Goal: Task Accomplishment & Management: Use online tool/utility

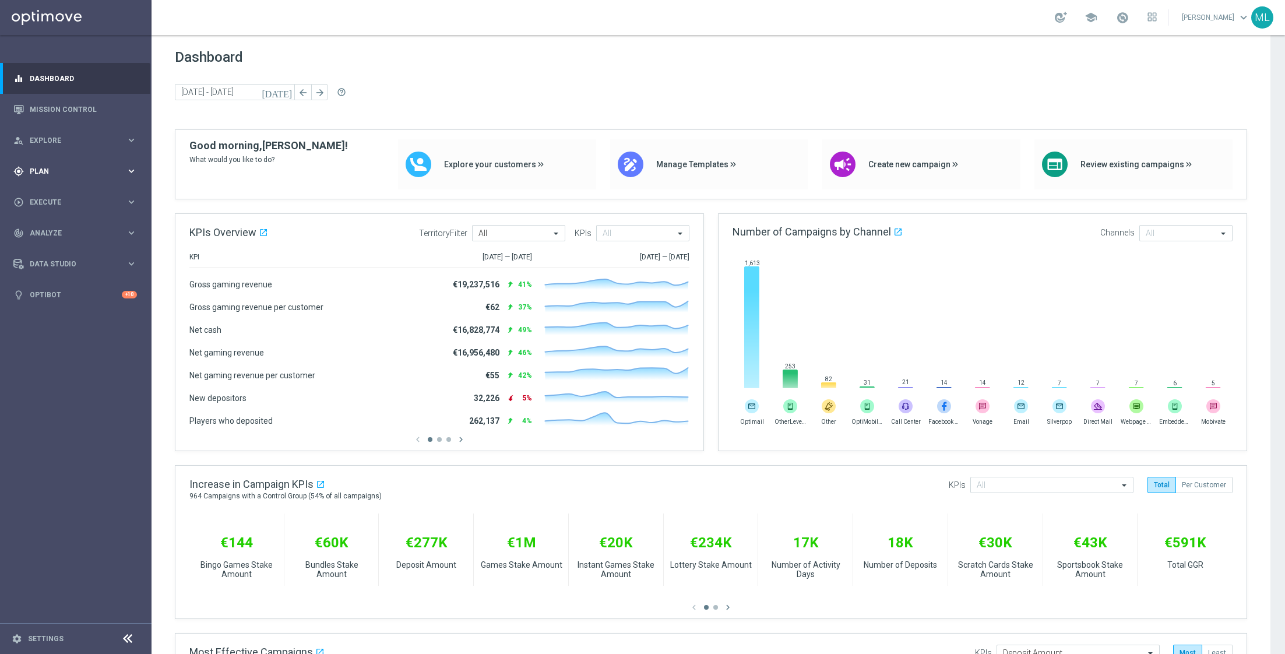
click at [129, 171] on icon "keyboard_arrow_right" at bounding box center [131, 171] width 11 height 11
click at [128, 226] on icon "keyboard_arrow_right" at bounding box center [131, 230] width 11 height 11
click at [55, 248] on link "Optimail" at bounding box center [78, 247] width 85 height 9
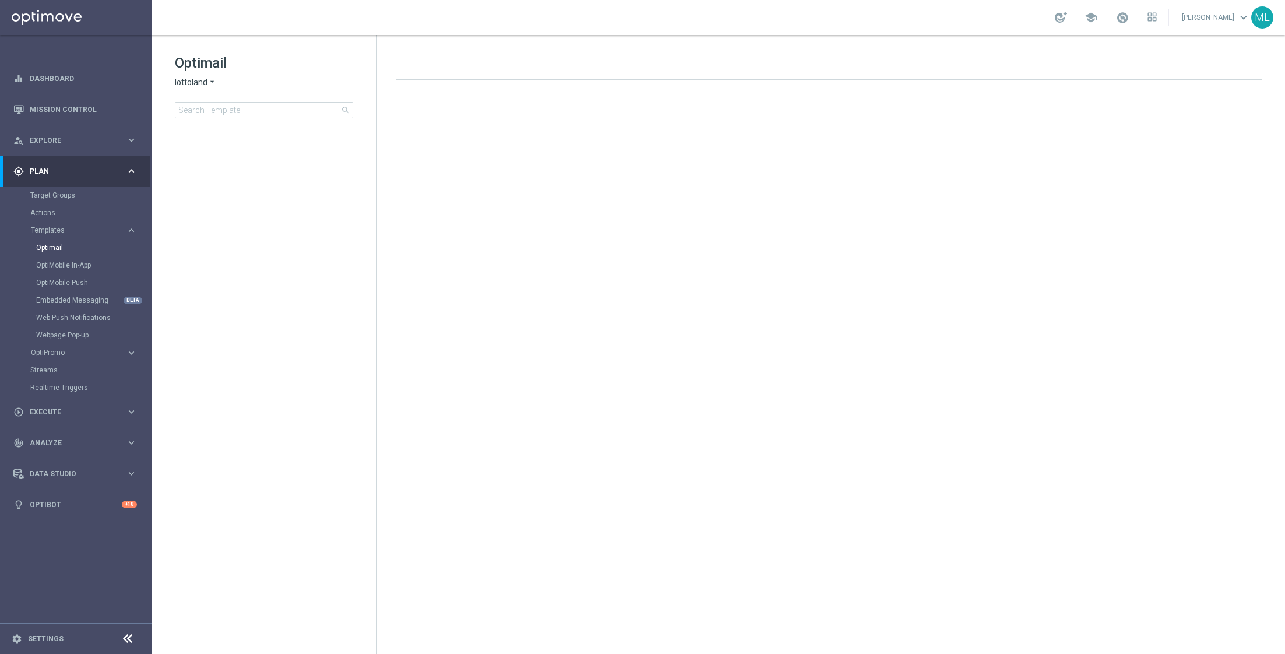
click at [209, 83] on icon "arrow_drop_down" at bounding box center [211, 82] width 9 height 11
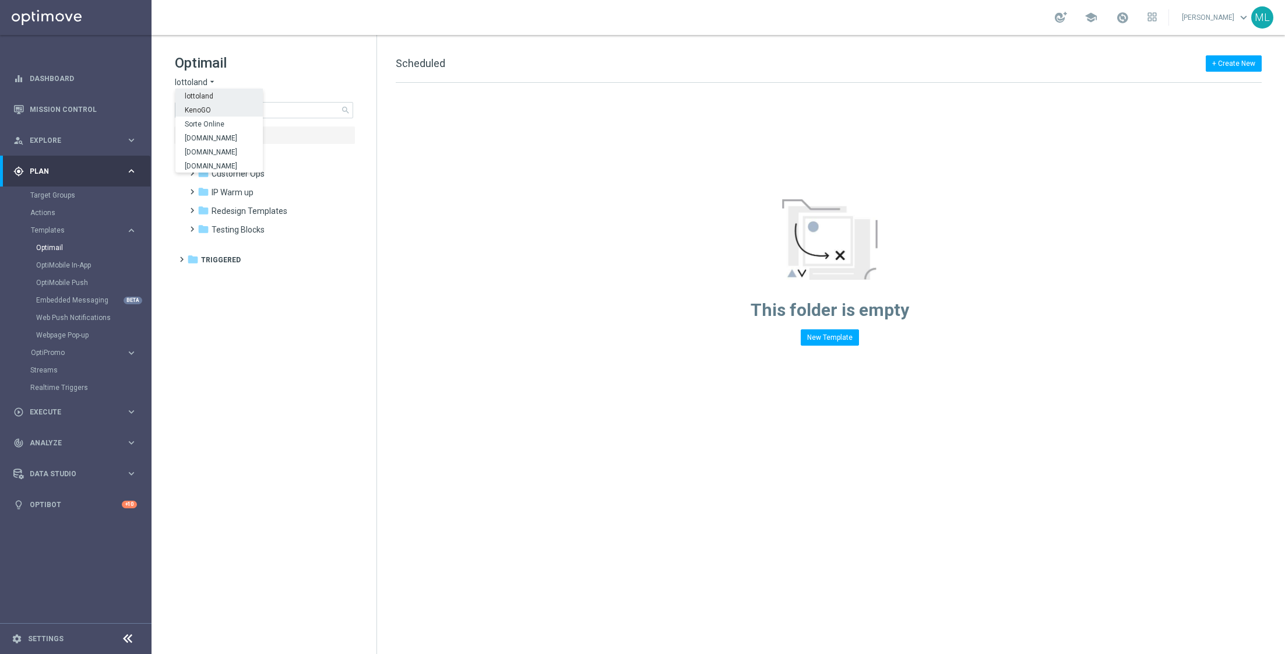
click at [210, 108] on div "KenoGO" at bounding box center [218, 110] width 87 height 14
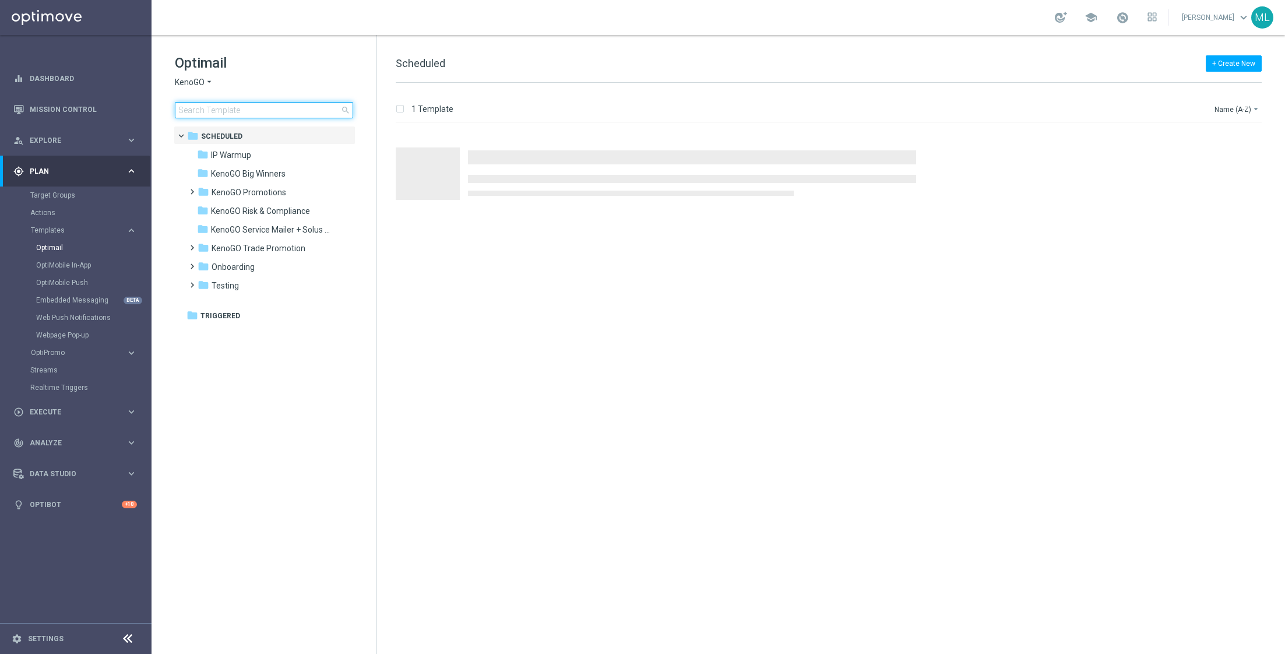
click at [234, 111] on input at bounding box center [264, 110] width 178 height 16
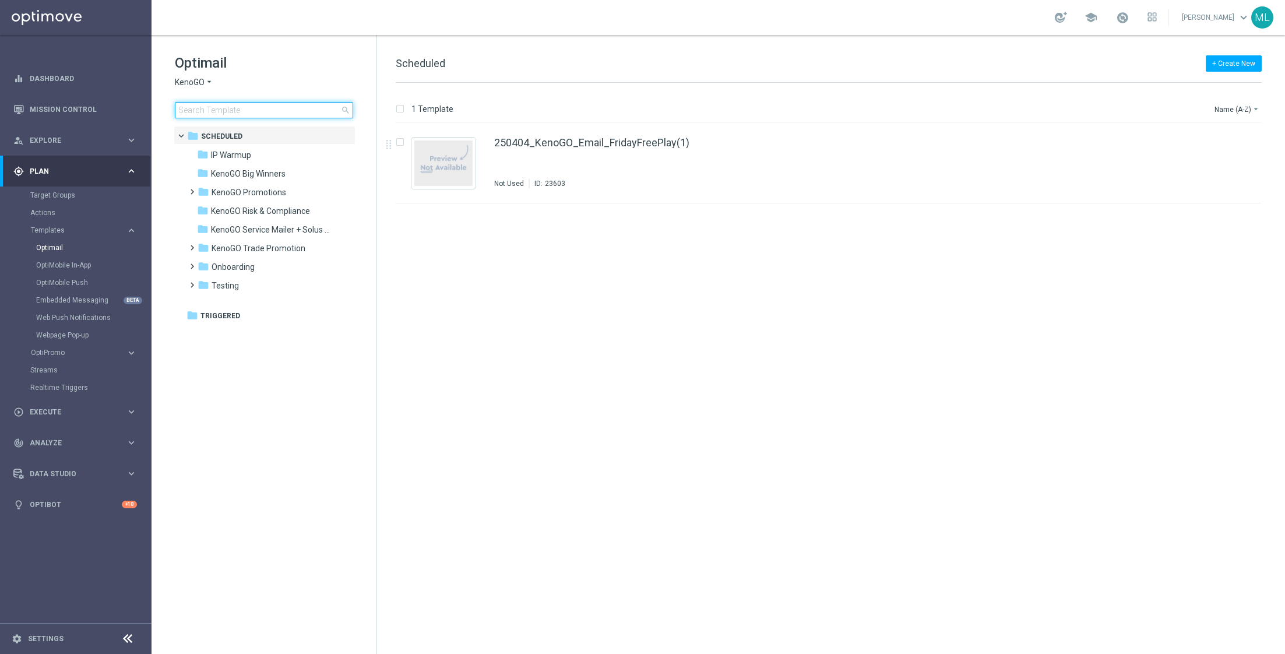
click at [247, 108] on input at bounding box center [264, 110] width 178 height 16
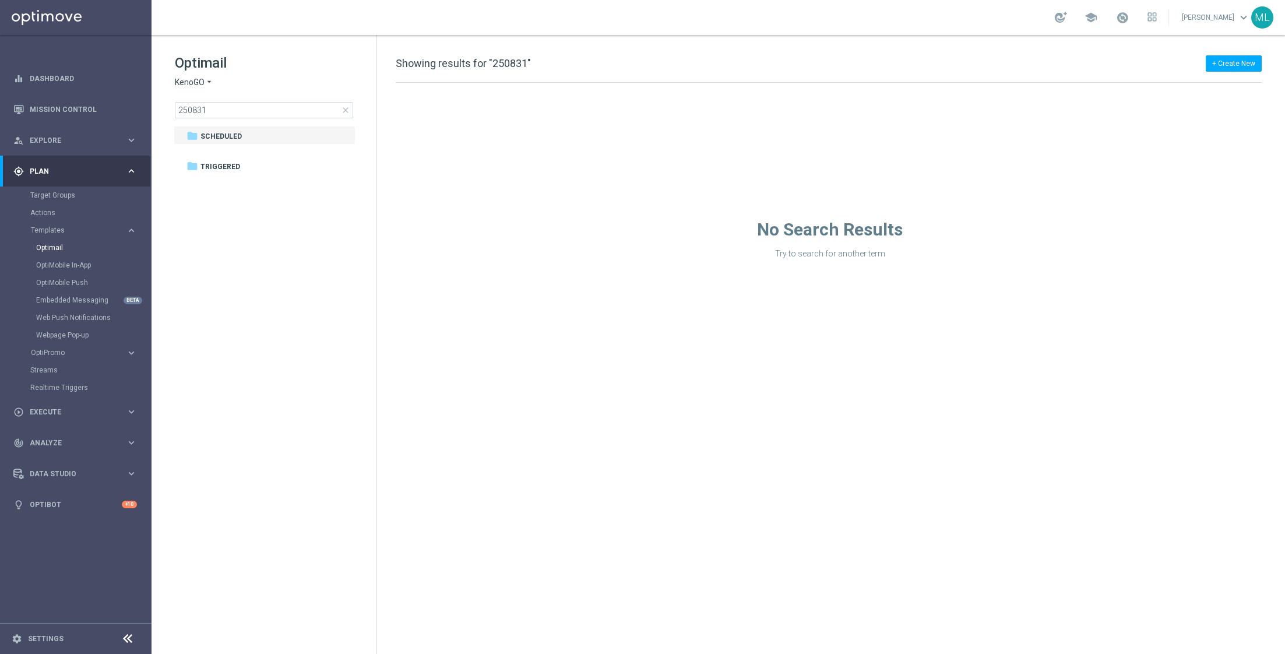
click at [290, 84] on div "KenoGO arrow_drop_down × KenoGO" at bounding box center [264, 82] width 178 height 11
click at [254, 108] on input "250831" at bounding box center [264, 110] width 178 height 16
drag, startPoint x: 219, startPoint y: 107, endPoint x: 142, endPoint y: 108, distance: 76.4
click at [142, 107] on main "equalizer Dashboard Mission Control" at bounding box center [642, 327] width 1285 height 654
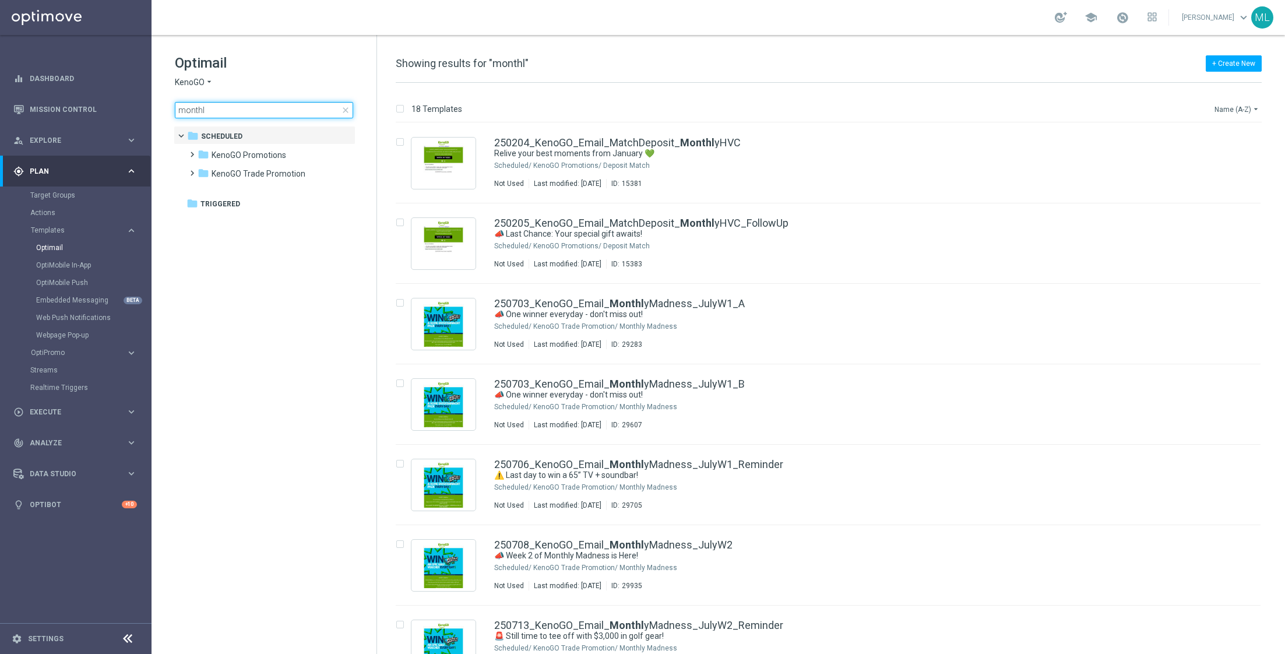
type input "monthl"
click at [856, 106] on icon "arrow_drop_down" at bounding box center [1255, 108] width 9 height 9
click at [856, 158] on span "Date Modified (Newest)" at bounding box center [1217, 161] width 78 height 8
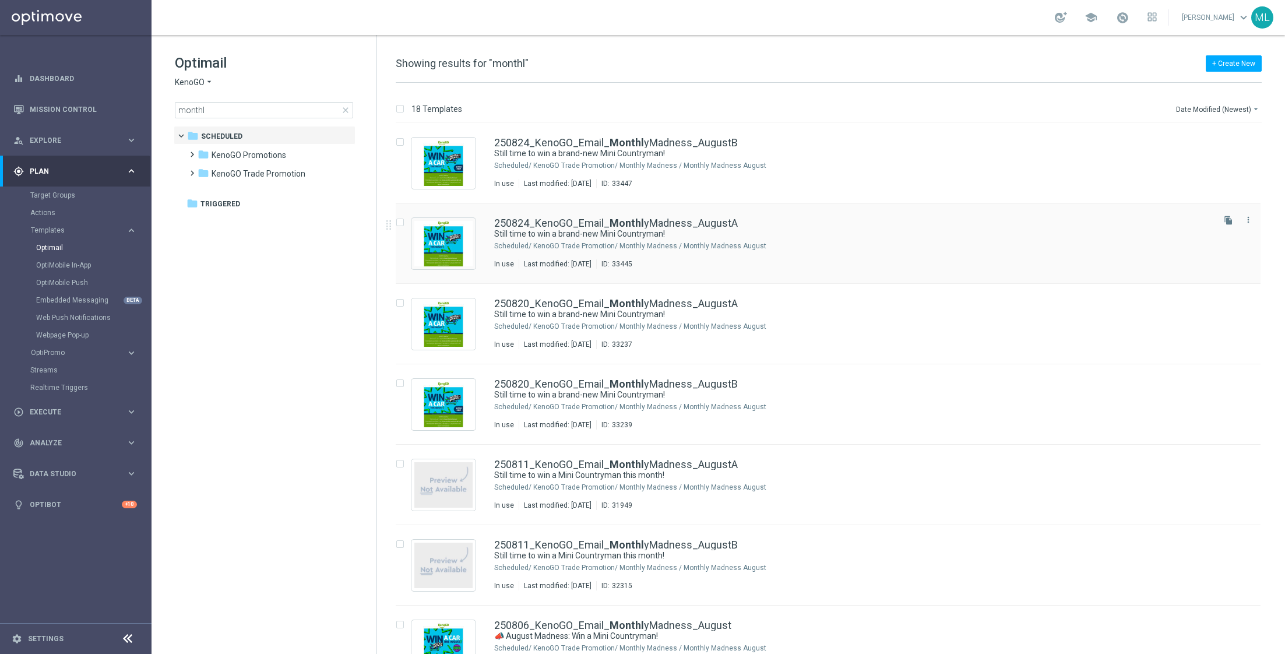
click at [856, 222] on div "250824_KenoGO_Email_ Monthl yMadness_AugustA" at bounding box center [852, 223] width 717 height 10
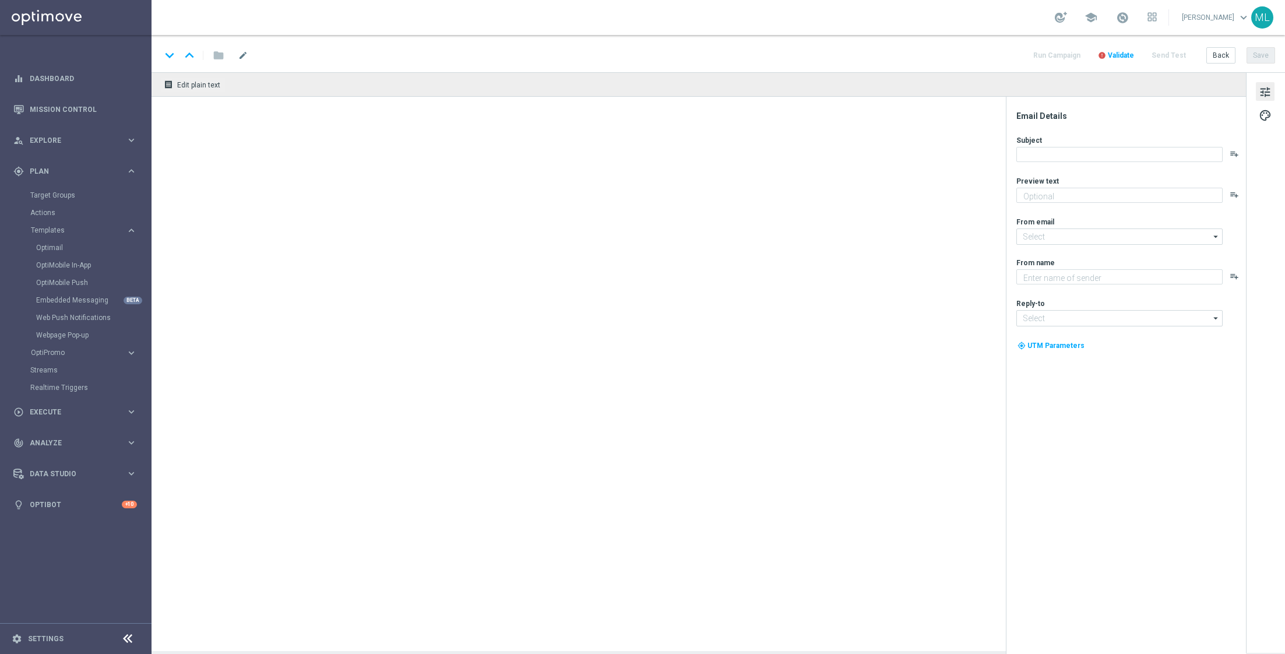
type textarea "Enter now – your Mini Countryman could be waiting!"
type textarea "KenoGO"
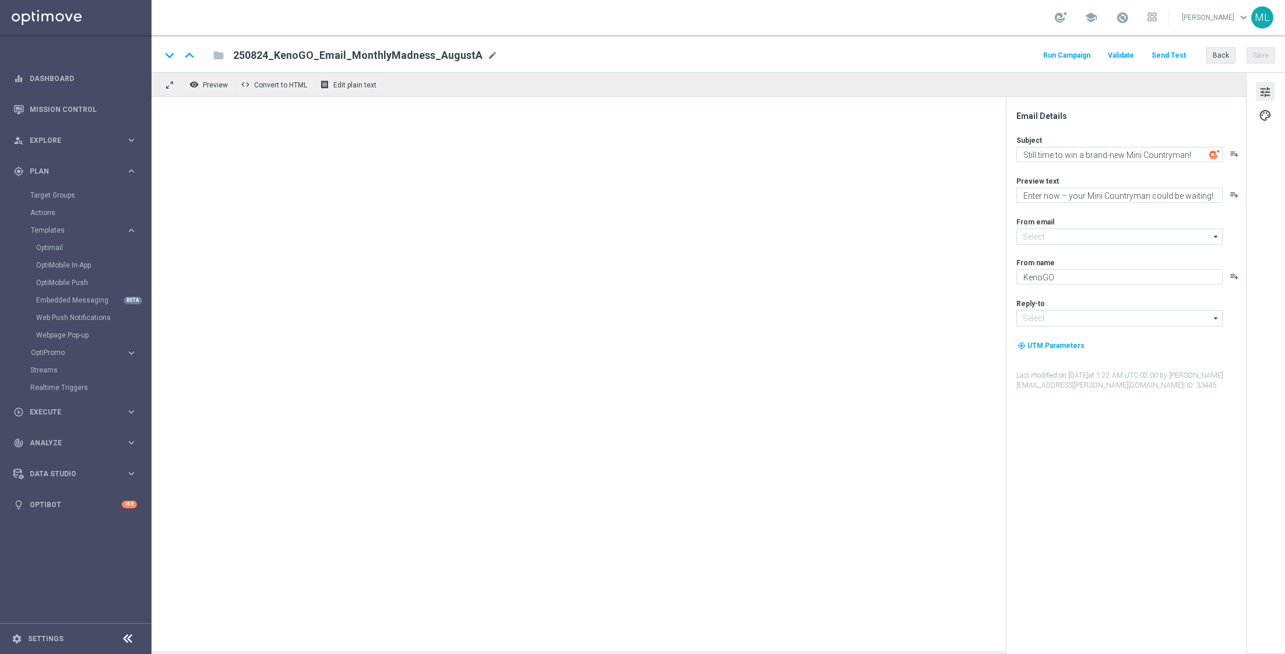
type input "[EMAIL_ADDRESS][DOMAIN_NAME]"
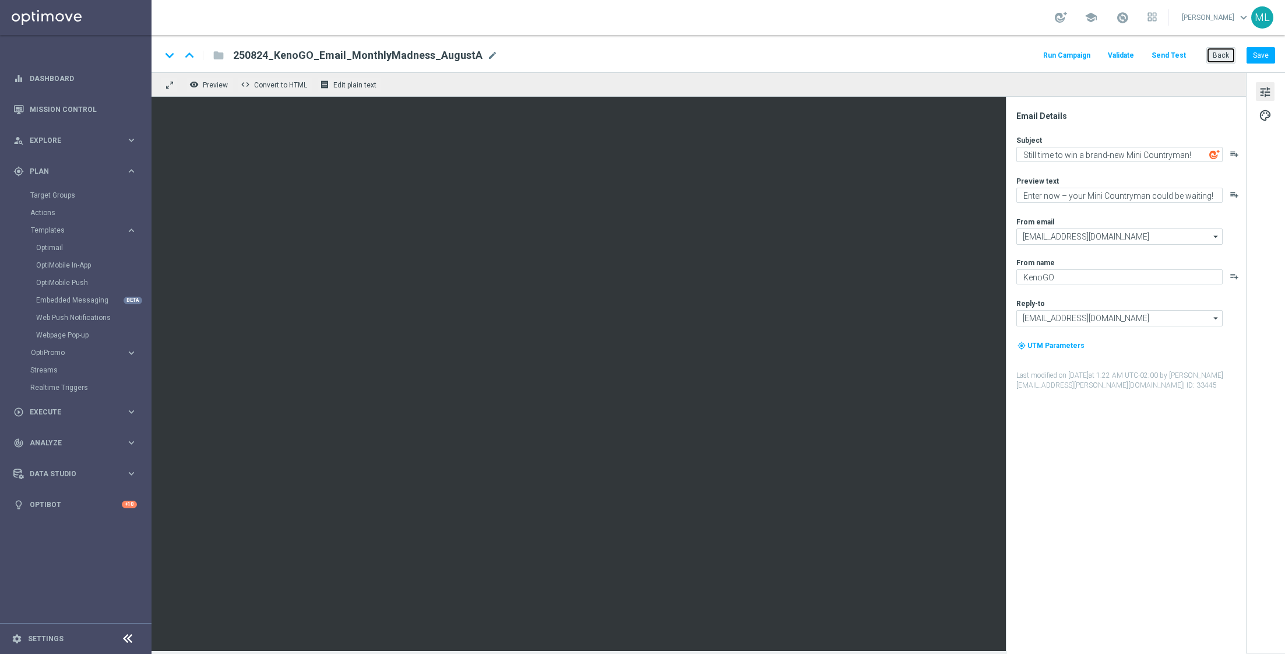
click at [856, 57] on button "Back" at bounding box center [1220, 55] width 29 height 16
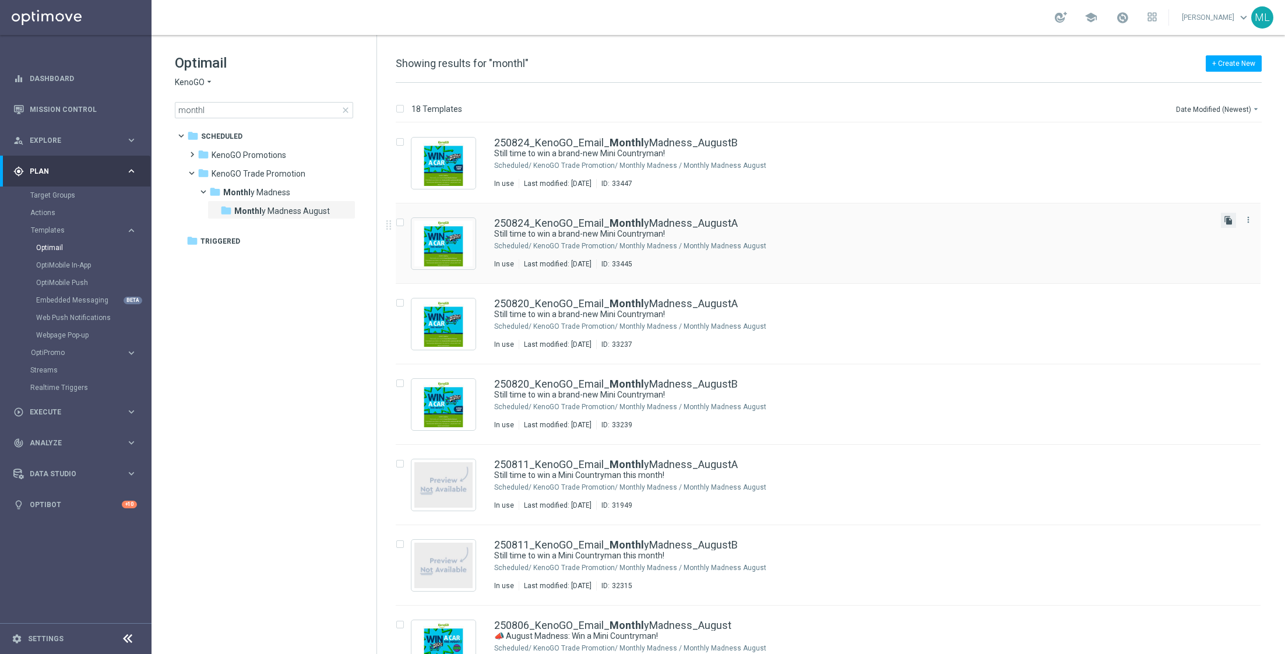
click at [856, 218] on icon "file_copy" at bounding box center [1228, 220] width 9 height 9
click at [856, 219] on icon "file_copy" at bounding box center [1228, 220] width 9 height 9
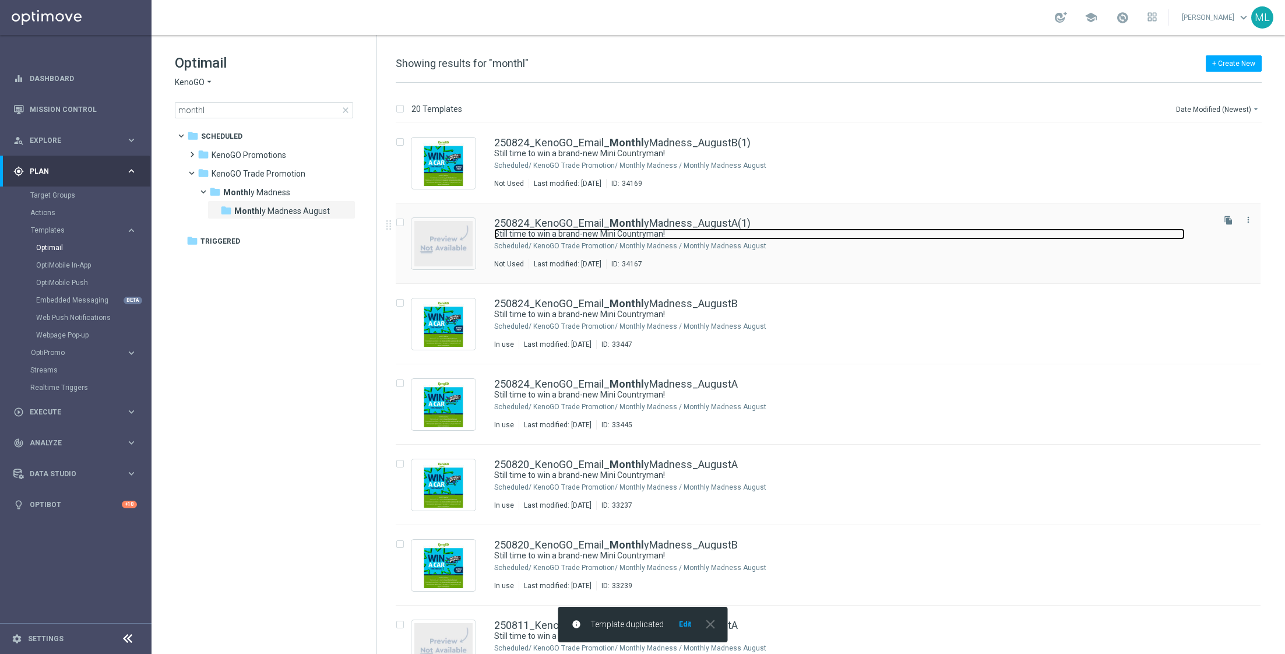
click at [856, 231] on link "Still time to win a brand-new Mini Countryman!" at bounding box center [839, 233] width 691 height 11
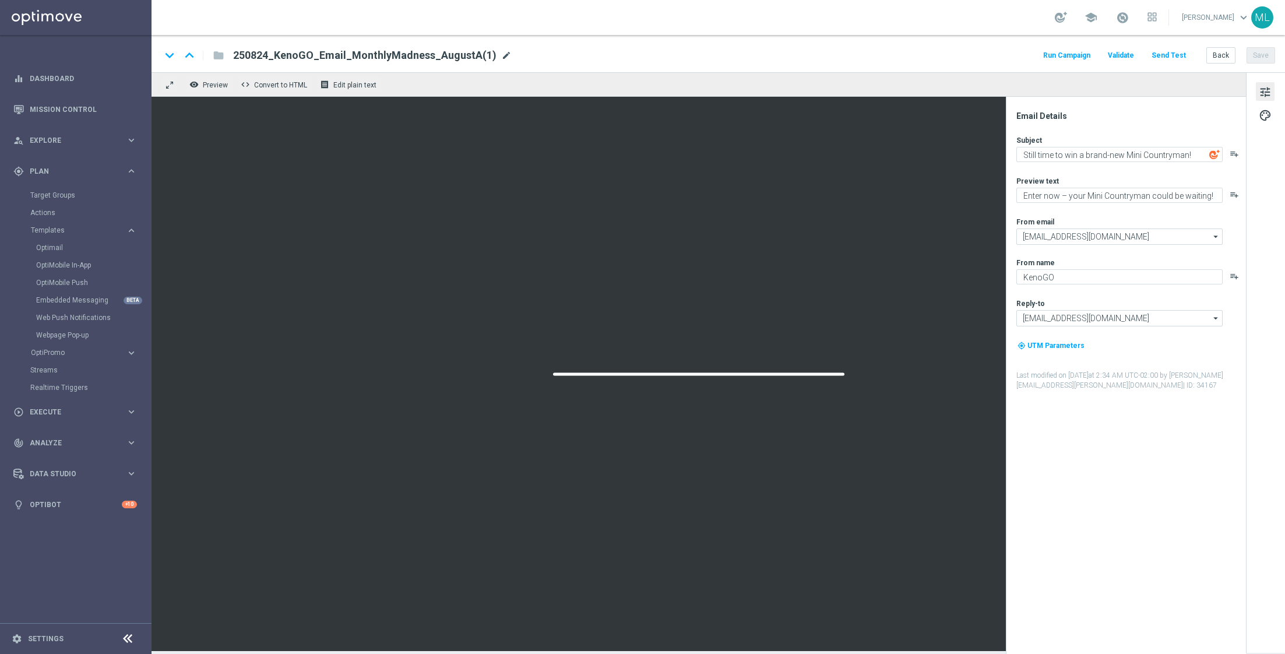
click at [501, 54] on span "mode_edit" at bounding box center [506, 55] width 10 height 10
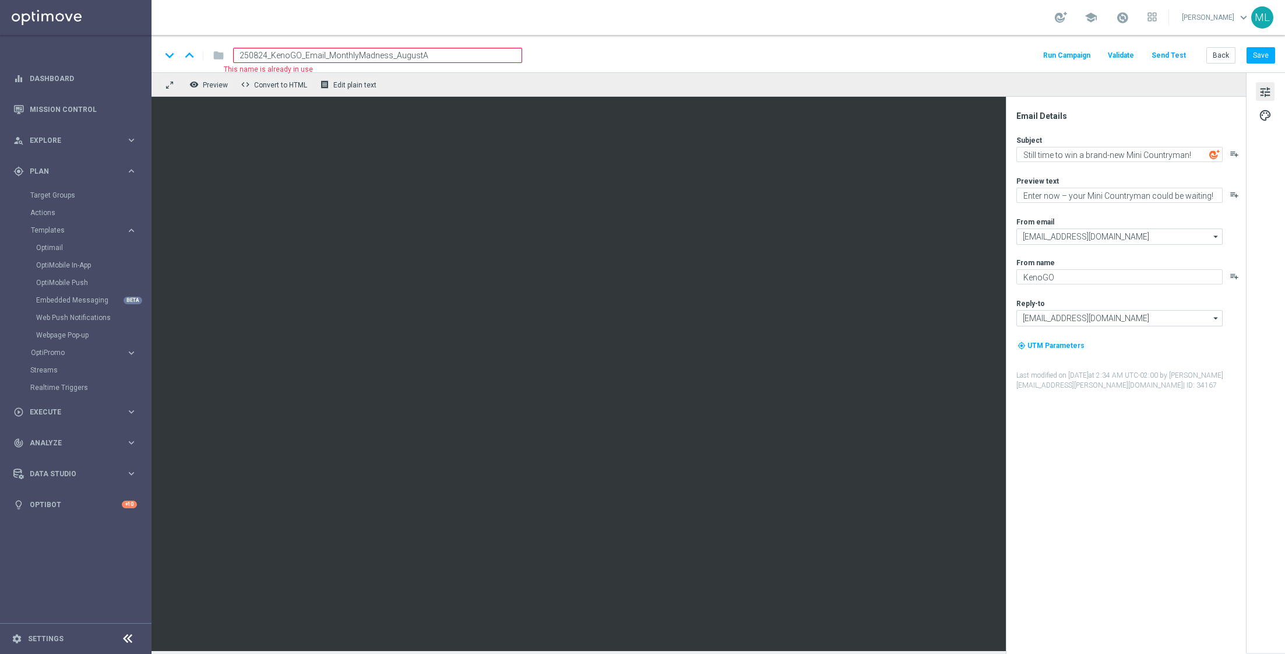
click at [265, 56] on input "250824_KenoGO_Email_MonthlyMadness_AugustA" at bounding box center [377, 55] width 289 height 15
type input "250831_KenoGO_Email_MonthlyMadness_AugustA"
click at [586, 57] on div "keyboard_arrow_down keyboard_arrow_up folder 250831_KenoGO_Email_MonthlyMadness…" at bounding box center [718, 55] width 1114 height 15
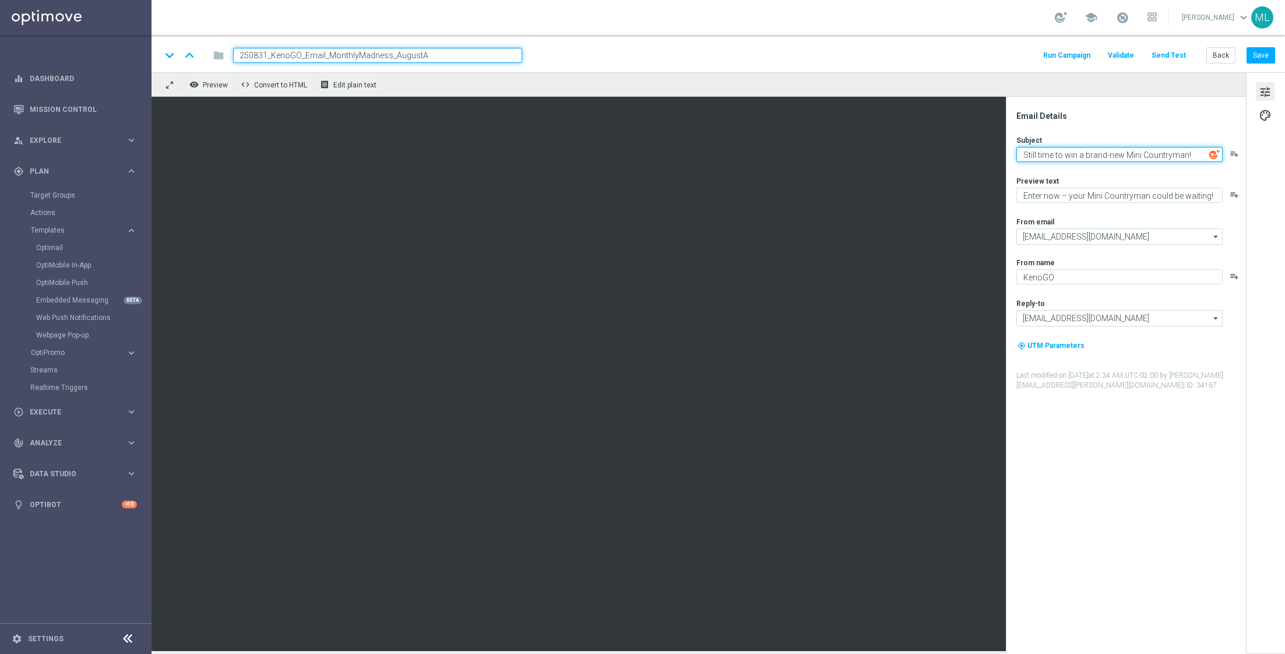
click at [856, 158] on textarea "Still time to win a brand-new Mini Countryman!" at bounding box center [1119, 154] width 206 height 15
paste textarea "🚨 Hurry: Last Day to Win Travel Prizes!"
drag, startPoint x: 1057, startPoint y: 150, endPoint x: 1200, endPoint y: 153, distance: 142.8
click at [856, 153] on textarea "Still time to win a brand-new Mini Countryman! 🚨 Hurry: Last Day to Win Travel …" at bounding box center [1119, 157] width 206 height 20
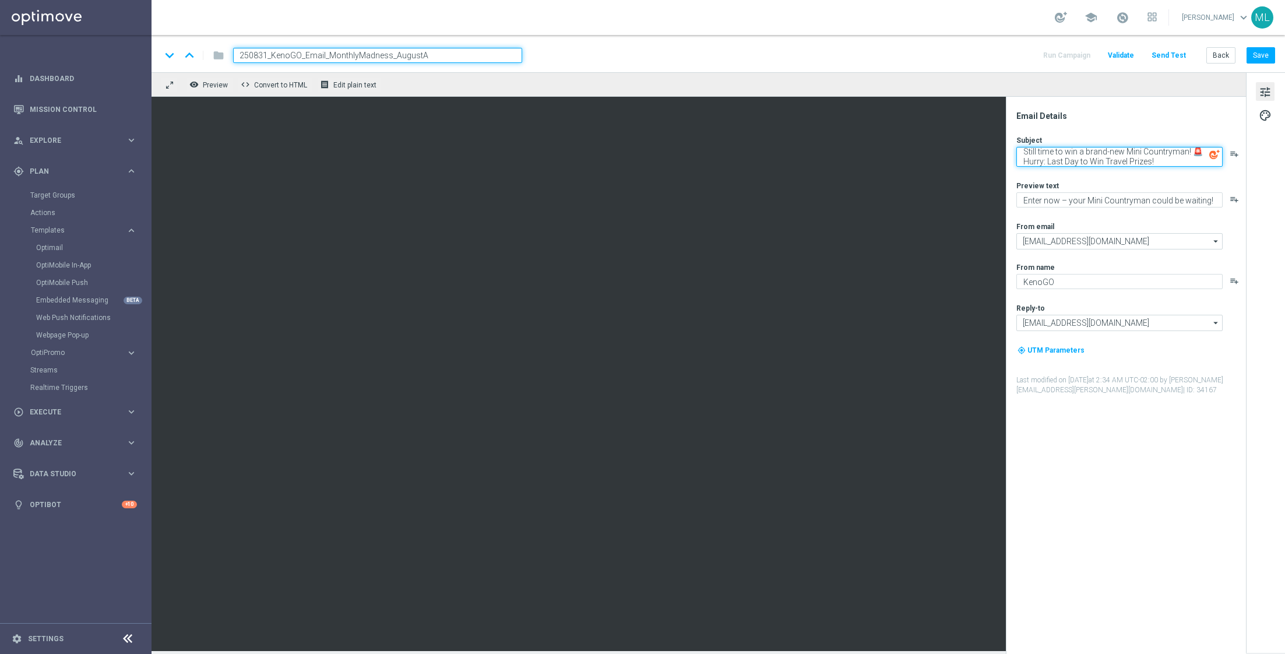
drag, startPoint x: 1080, startPoint y: 159, endPoint x: 1177, endPoint y: 159, distance: 96.7
click at [856, 159] on textarea "Still time to win a brand-new Mini Countryman! 🚨 Hurry: Last Day to Win Travel …" at bounding box center [1119, 157] width 206 height 20
paste textarea "o win a brand-new Mini Countryman! 🚨"
click at [856, 152] on textarea "Still time to win a brand-new Mini Countryman! 🚨 Hurry: Last Day o win a brand-…" at bounding box center [1119, 157] width 206 height 20
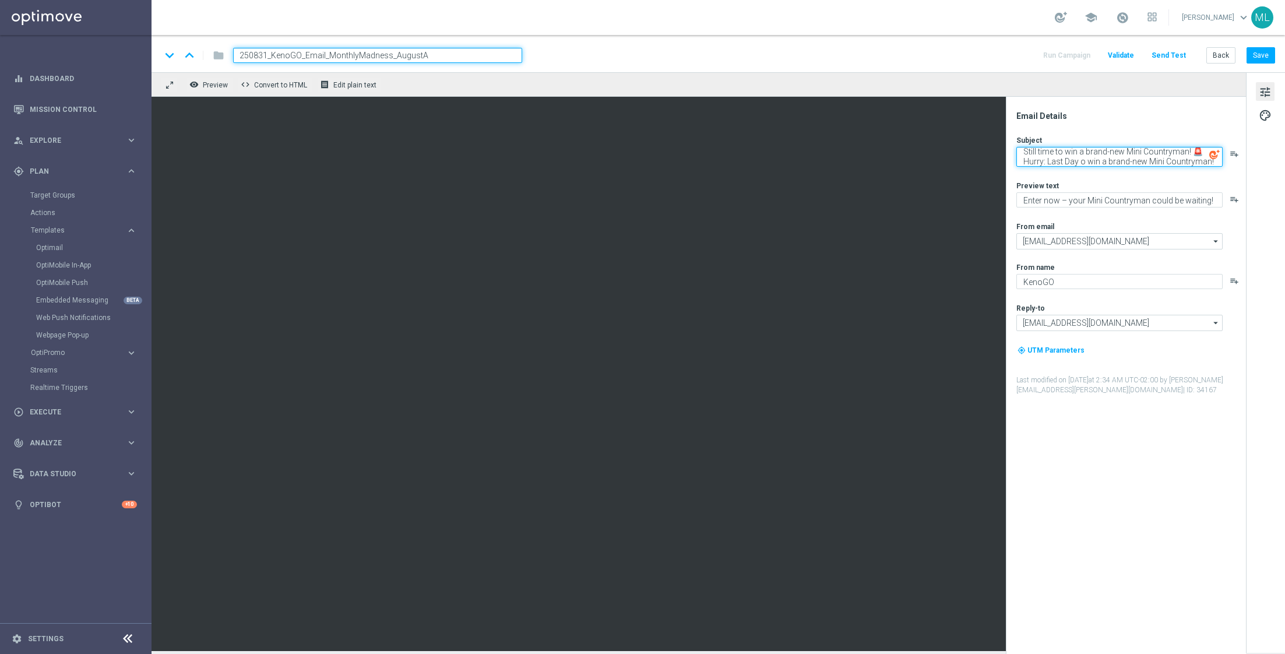
click at [856, 152] on textarea "Still time to win a brand-new Mini Countryman! 🚨 Hurry: Last Day o win a brand-…" at bounding box center [1119, 157] width 206 height 20
click at [856, 154] on textarea "Still time to win a brand-new Mini Countryman! 🚨 Hurry: Last Day o win a brand-…" at bounding box center [1119, 157] width 206 height 20
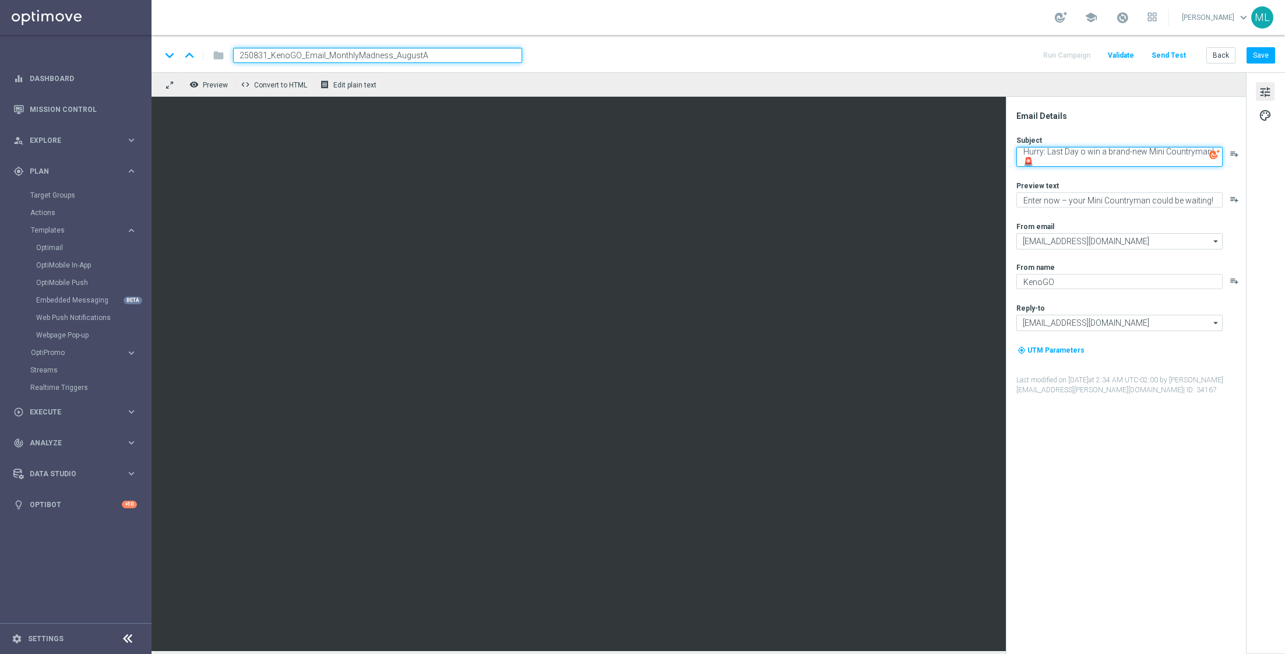
scroll to position [0, 0]
type textarea "Hurry: Last Day o win a brand-new Mini Countryman! 🚨"
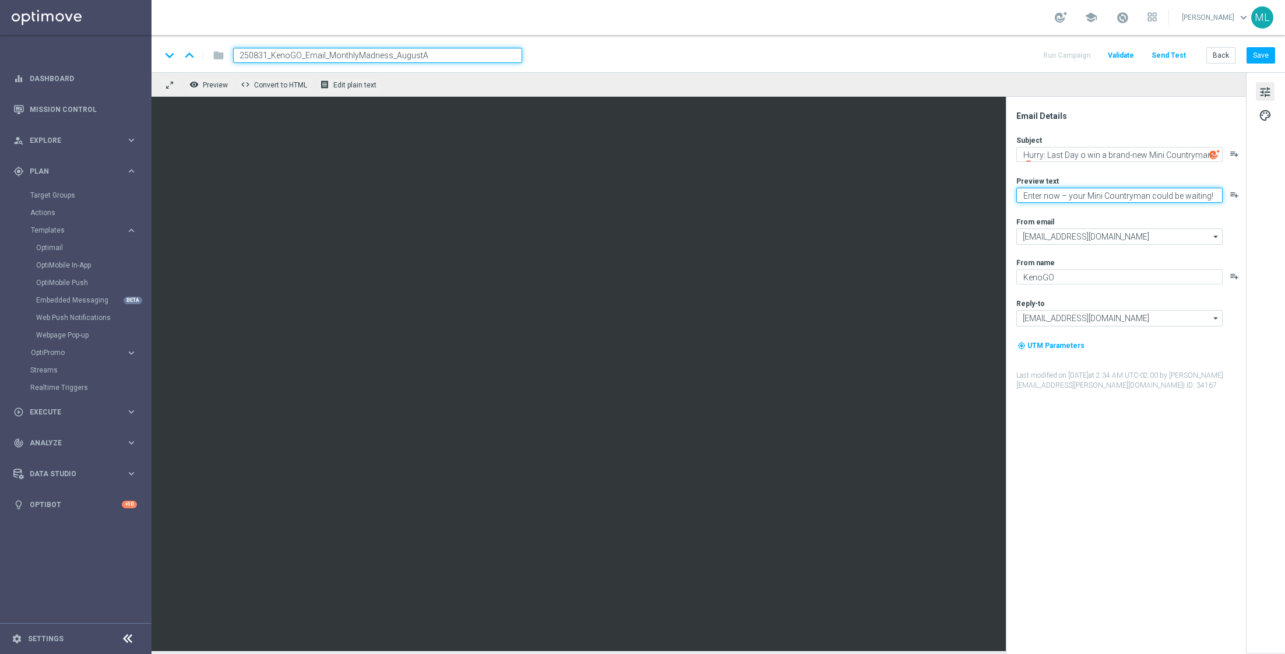
click at [856, 193] on textarea "Enter now – your Mini Countryman could be waiting!" at bounding box center [1119, 195] width 206 height 15
paste textarea "- time's running out"
type textarea "Enter now - time's running out!"
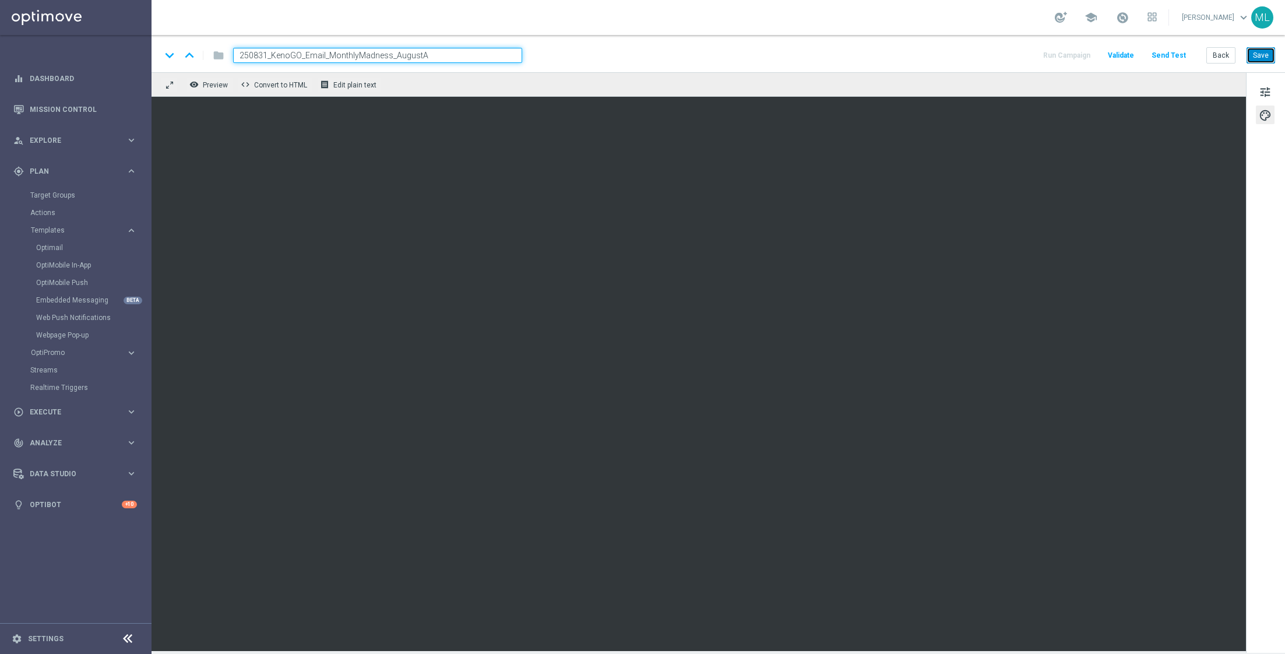
click at [856, 54] on button "Save" at bounding box center [1261, 55] width 29 height 16
click at [856, 57] on button "Save" at bounding box center [1261, 55] width 29 height 16
click at [856, 55] on button "Back" at bounding box center [1220, 55] width 29 height 16
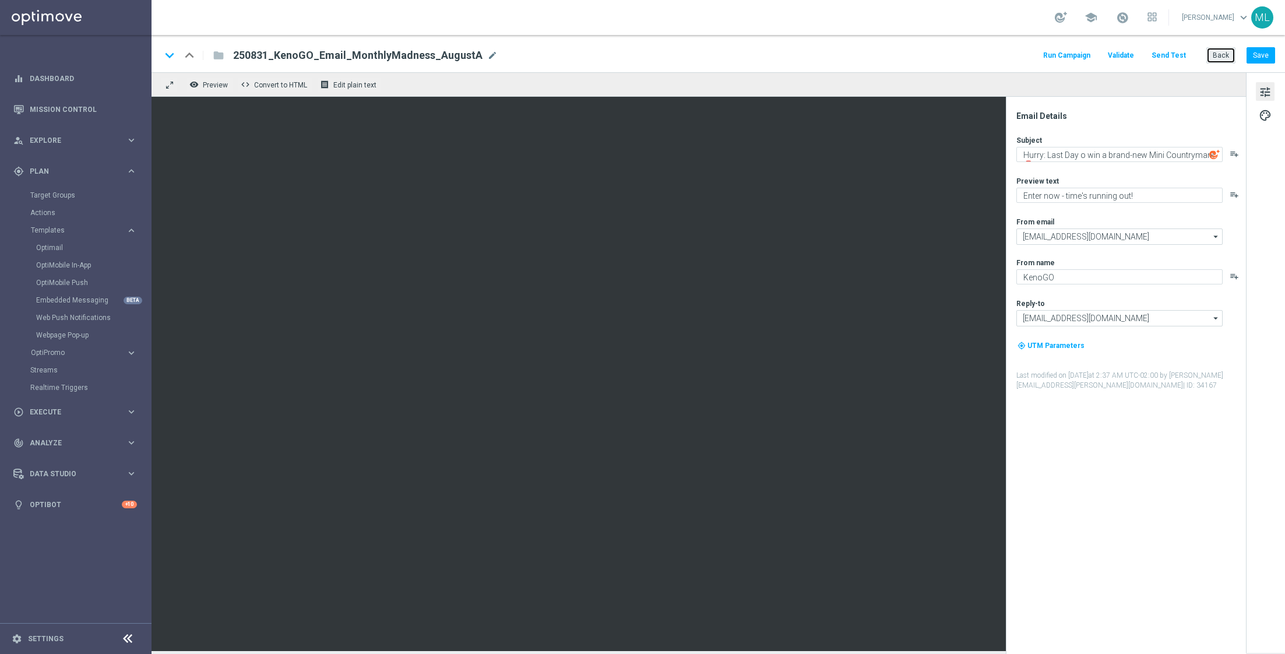
click at [856, 55] on button "Back" at bounding box center [1220, 55] width 29 height 16
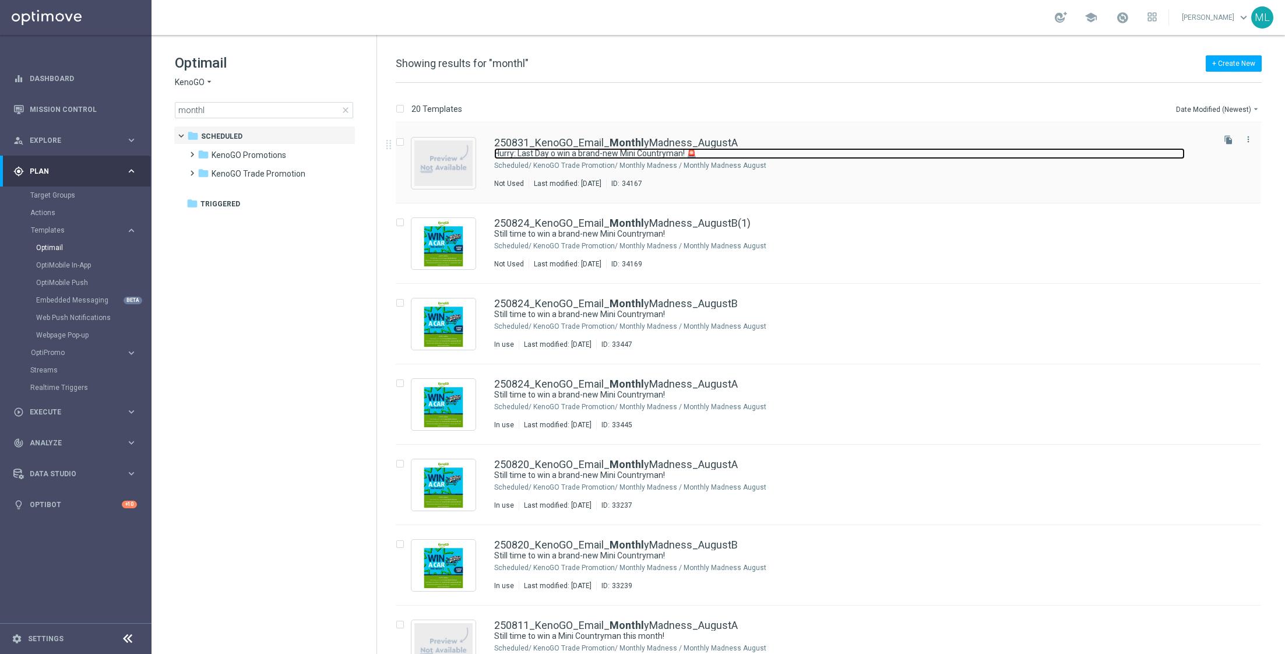
click at [807, 152] on link "Hurry: Last Day o win a brand-new Mini Countryman! 🚨" at bounding box center [839, 153] width 691 height 11
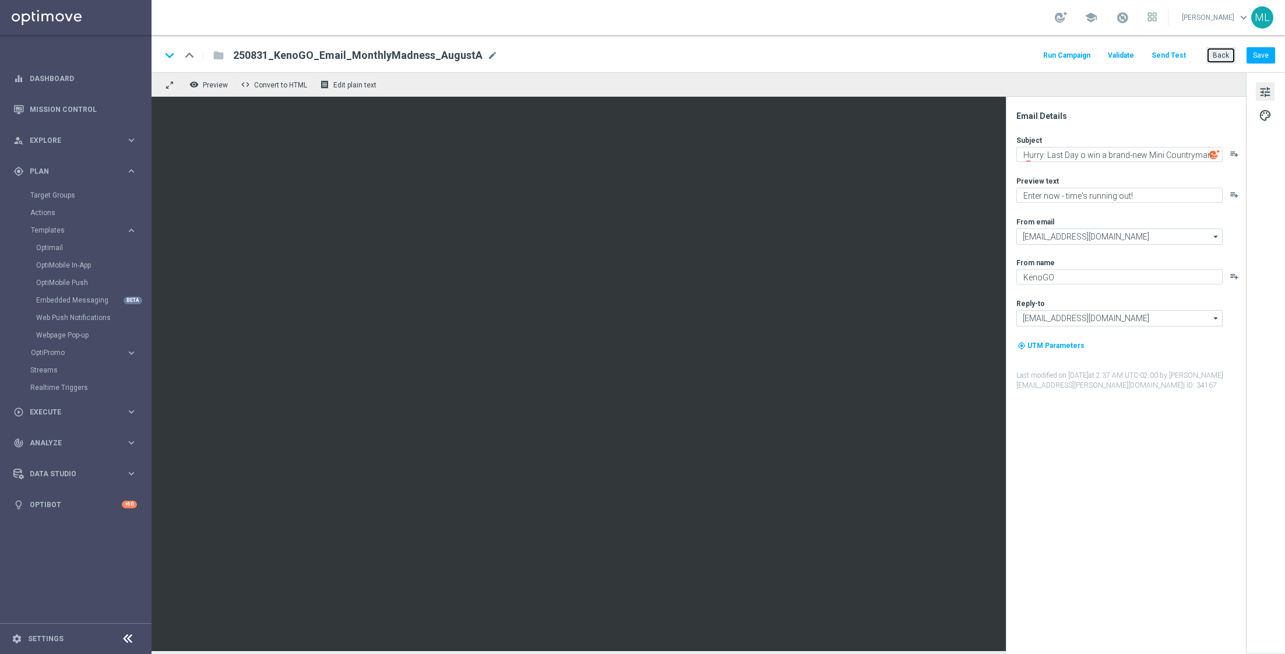
click at [856, 57] on button "Back" at bounding box center [1220, 55] width 29 height 16
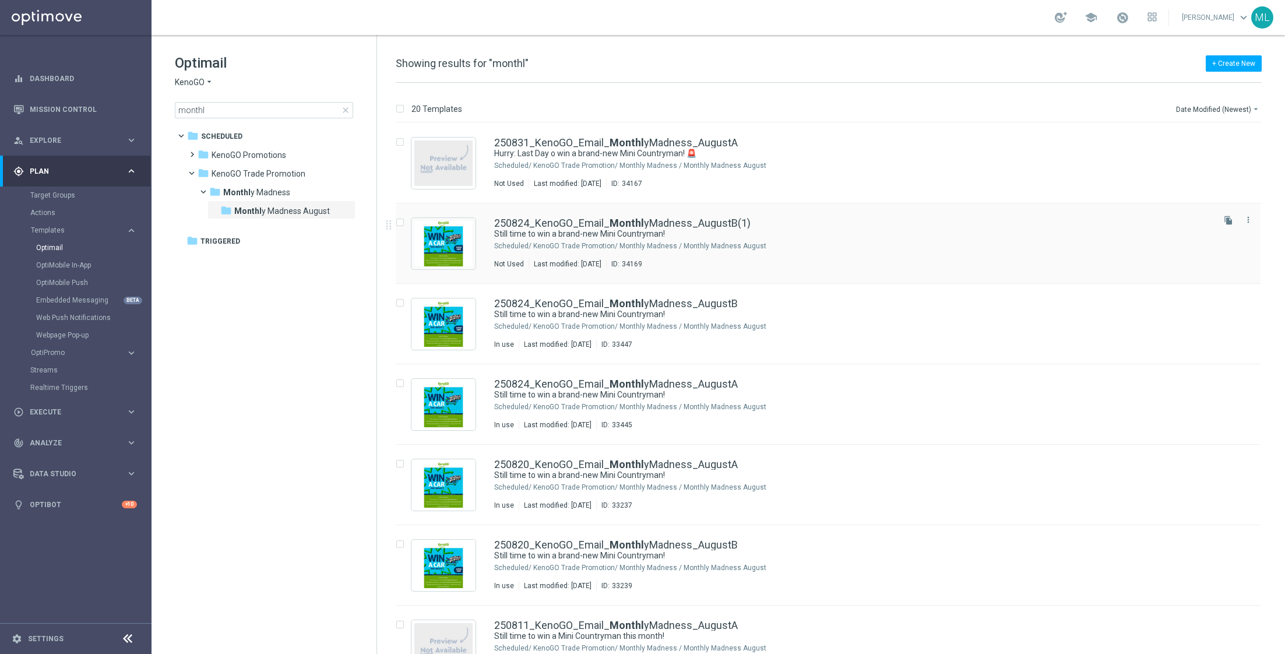
click at [856, 224] on div "250824_KenoGO_Email_ Monthl yMadness_AugustB(1)" at bounding box center [852, 223] width 717 height 10
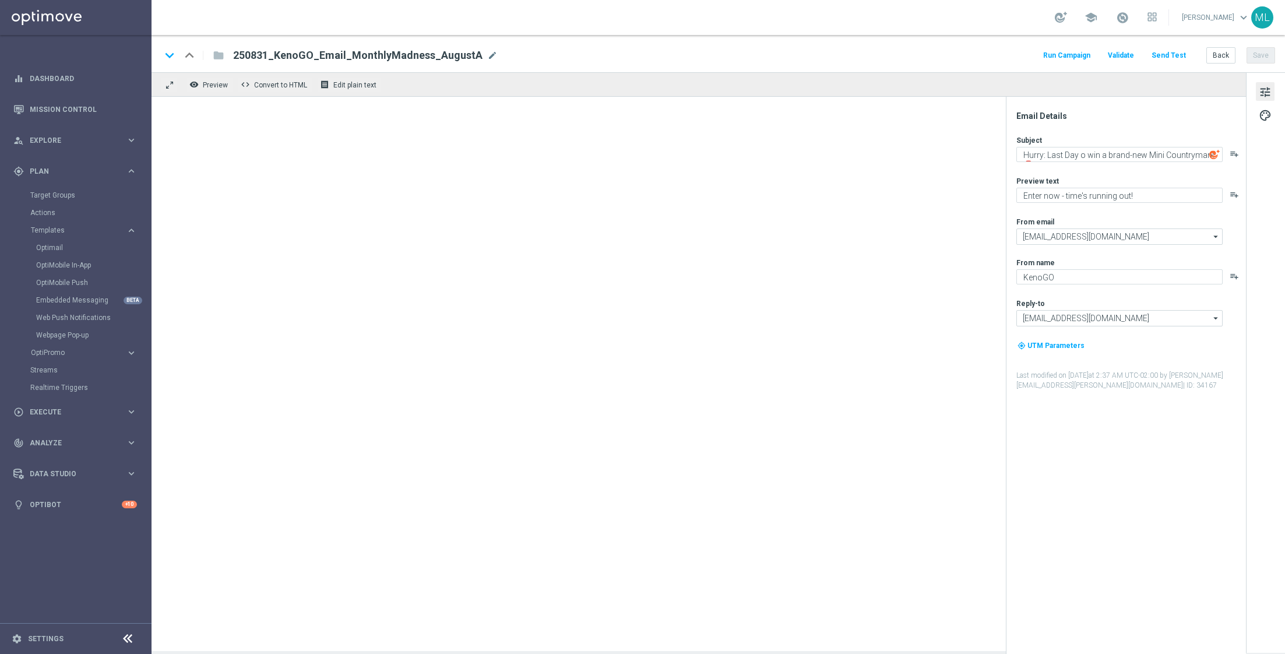
type input "250824_KenoGO_Email_MonthlyMadness_AugustB(1)"
type textarea "Still time to win a brand-new Mini Countryman!"
type textarea "Enter now – your Mini Countryman could be waiting!"
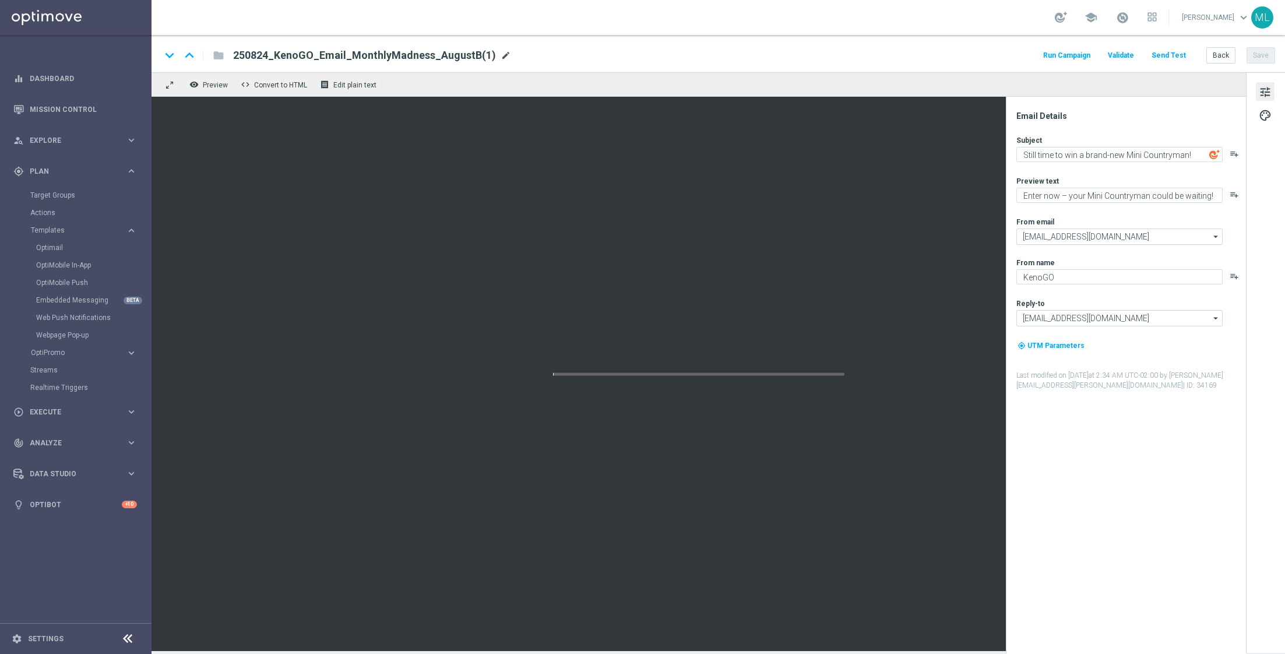
click at [501, 55] on span "mode_edit" at bounding box center [506, 55] width 10 height 10
click at [268, 54] on input "250824_KenoGO_Email_MonthlyMadness_AugustB" at bounding box center [377, 55] width 289 height 15
type input "250831_KenoGO_Email_MonthlyMadness_AugustB"
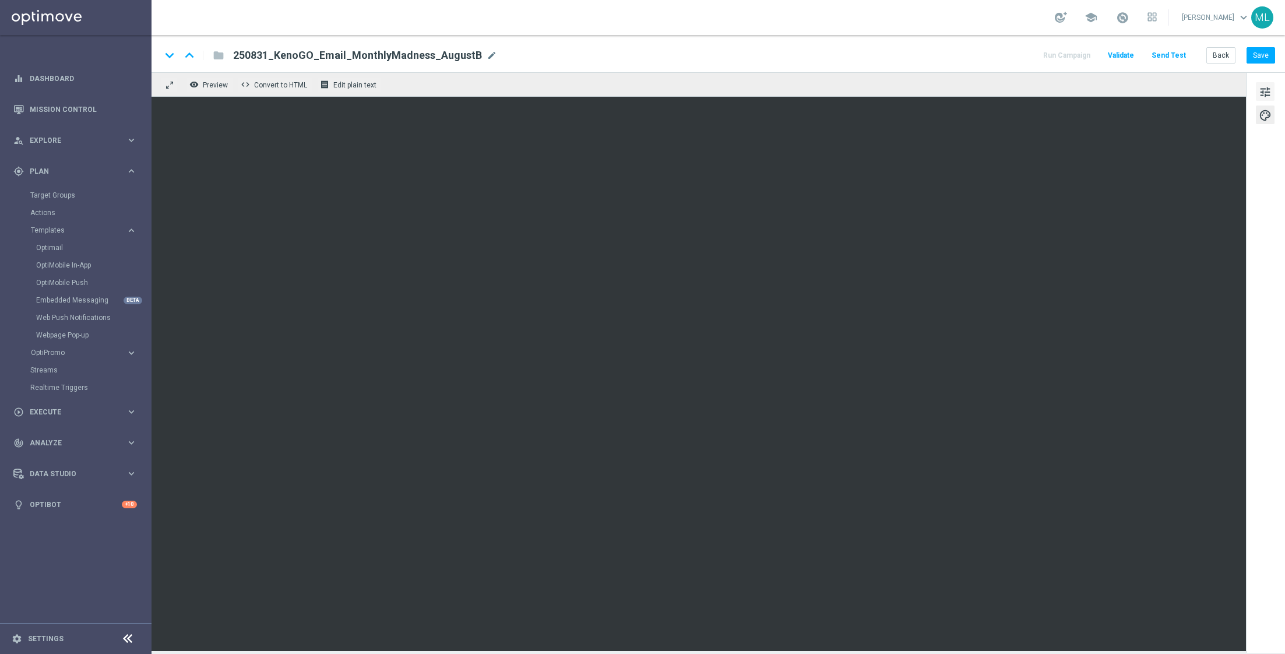
click at [856, 91] on span "tune" at bounding box center [1265, 92] width 13 height 15
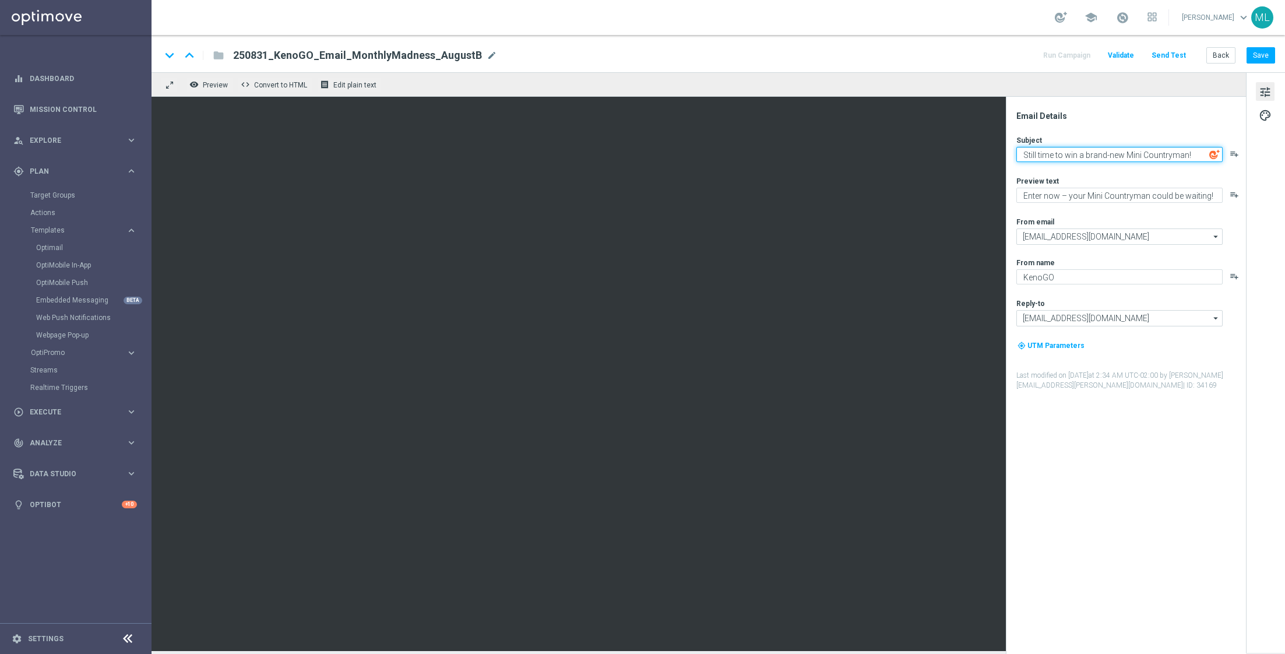
click at [856, 152] on textarea "Still time to win a brand-new Mini Countryman!" at bounding box center [1119, 154] width 206 height 15
paste textarea "Hurry: Last Day o win a brand-new Mini Countryman! 🚨"
type textarea "Hurry: Last Day o win a brand-new Mini Countryman! 🚨"
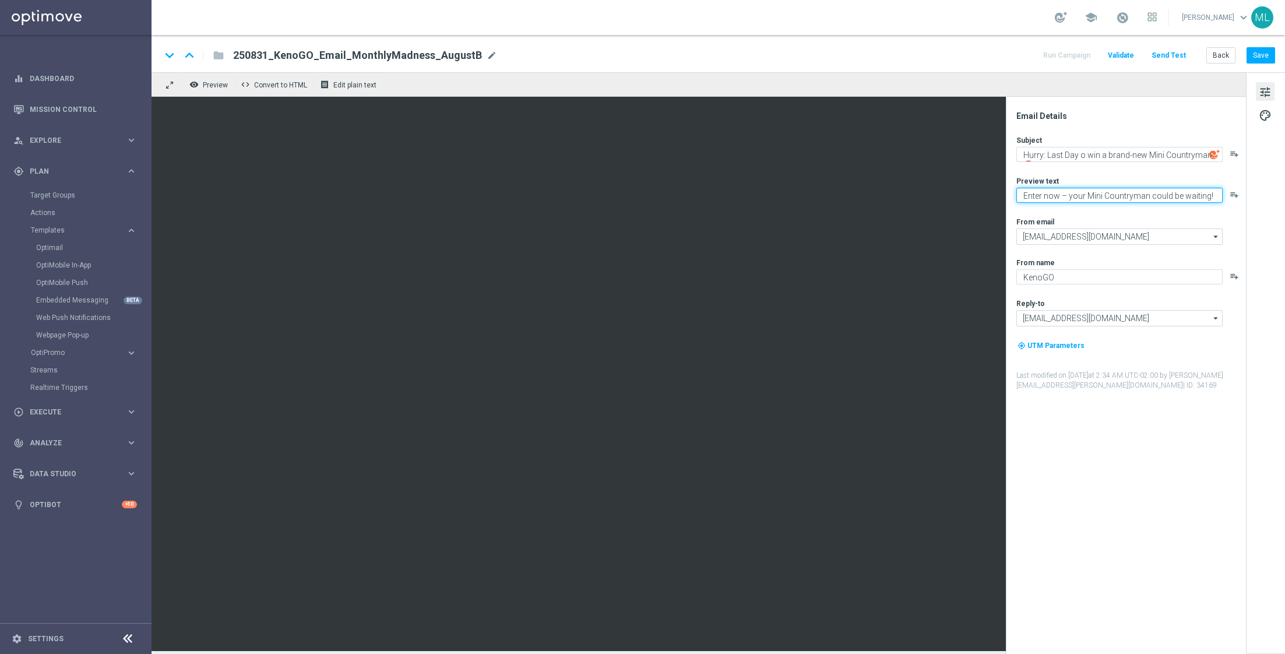
click at [856, 200] on textarea "Enter now – your Mini Countryman could be waiting!" at bounding box center [1119, 195] width 206 height 15
paste textarea "- time's running out"
type textarea "Enter now - time's running out!"
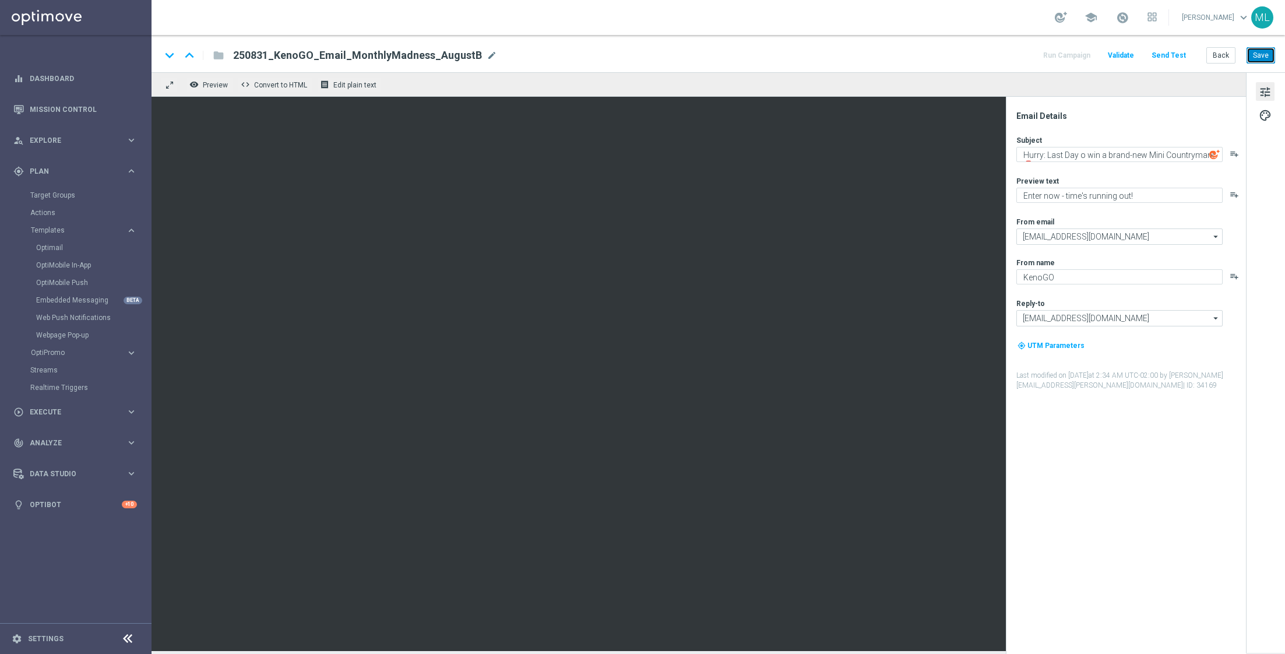
click at [856, 52] on button "Save" at bounding box center [1261, 55] width 29 height 16
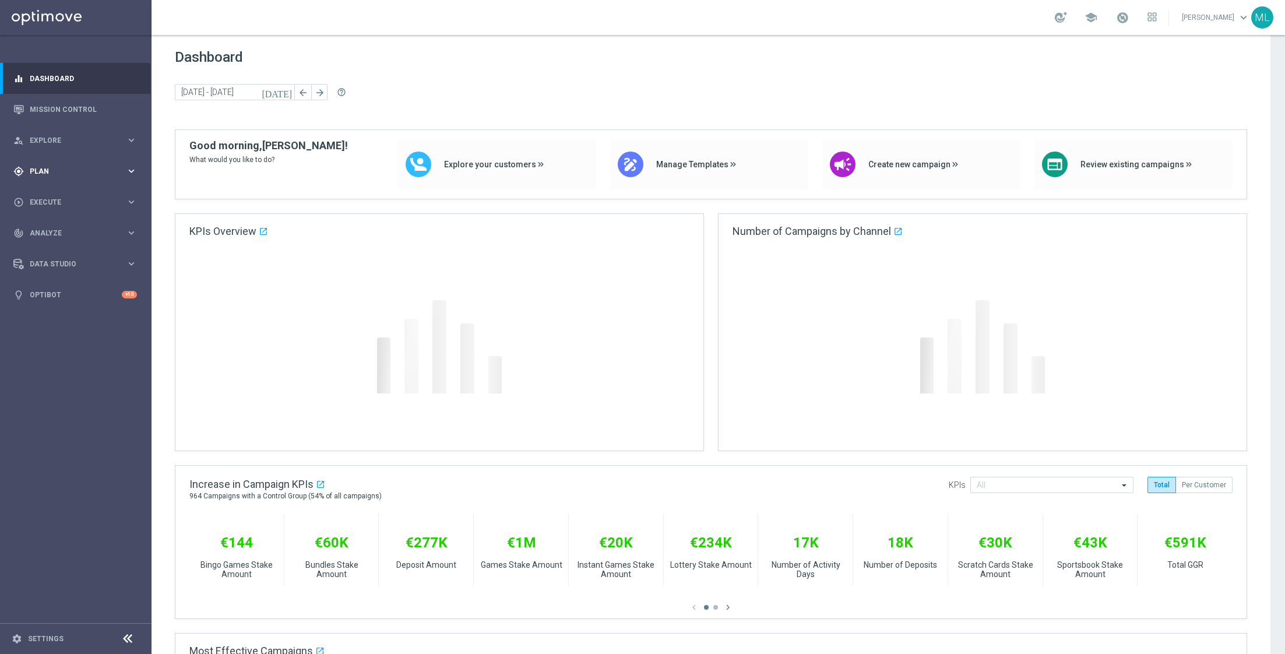
click at [126, 164] on div "gps_fixed Plan keyboard_arrow_right" at bounding box center [75, 171] width 150 height 31
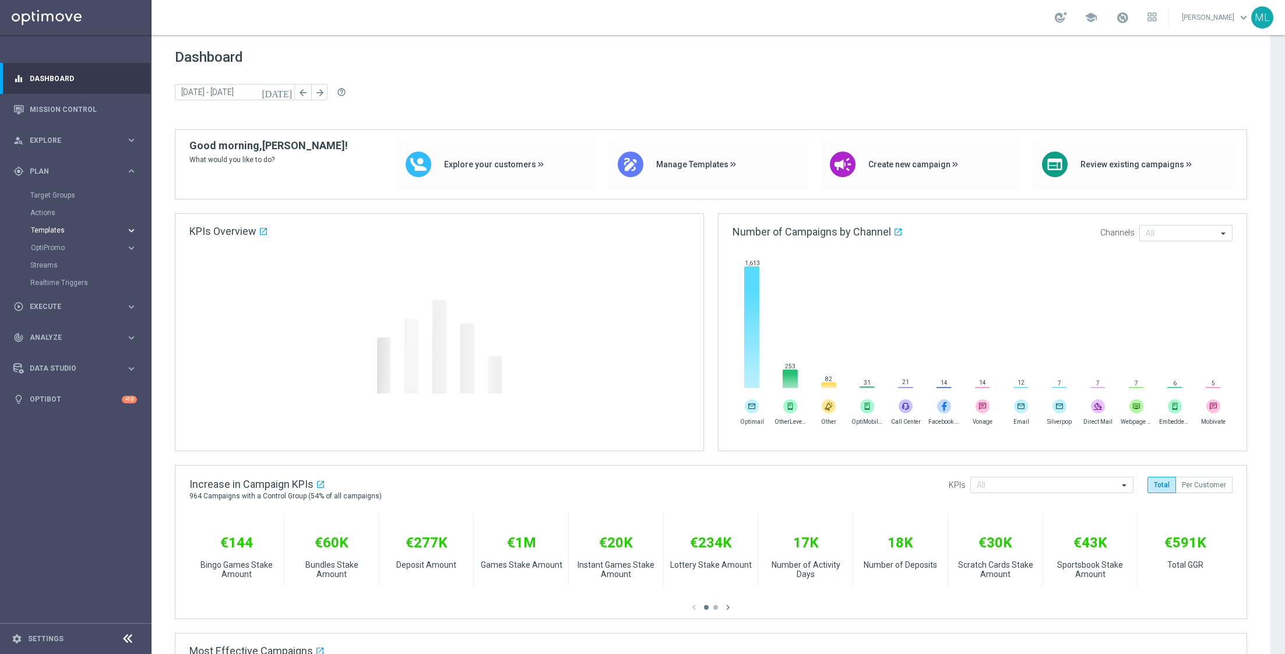
click at [133, 232] on icon "keyboard_arrow_right" at bounding box center [131, 230] width 11 height 11
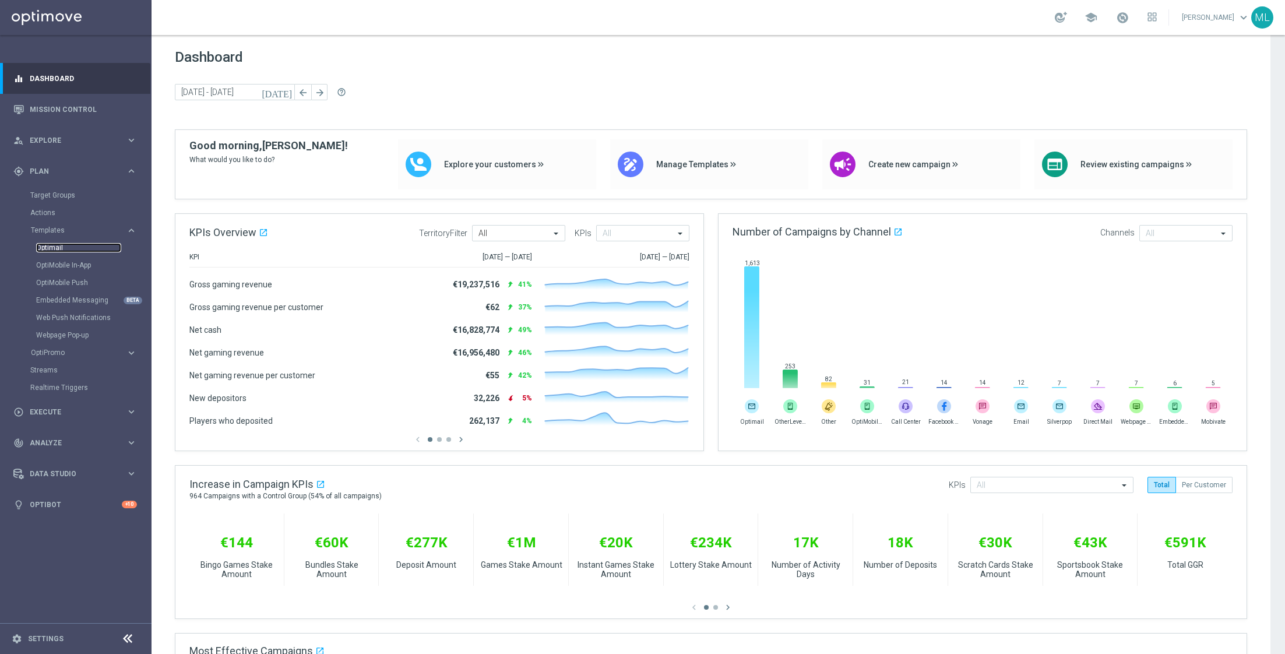
click at [58, 251] on link "Optimail" at bounding box center [78, 247] width 85 height 9
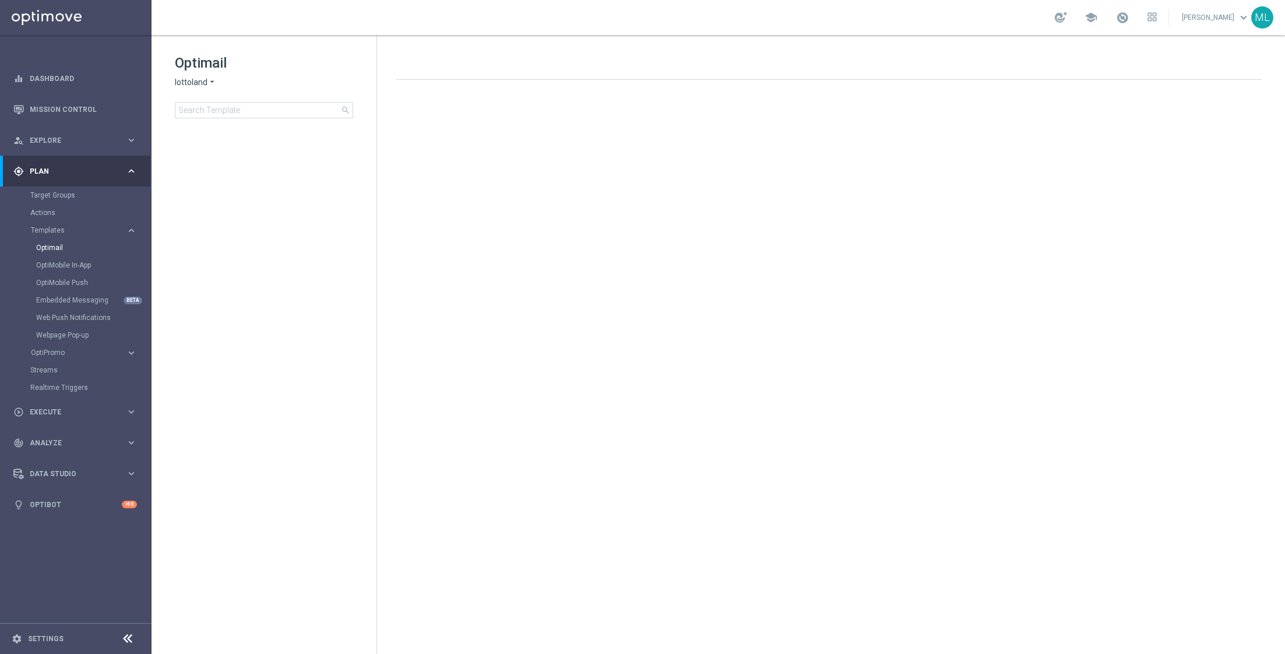
click at [207, 87] on icon "arrow_drop_down" at bounding box center [211, 82] width 9 height 11
click at [0, 0] on span "KenoGO" at bounding box center [0, 0] width 0 height 0
click at [222, 109] on input at bounding box center [264, 110] width 178 height 16
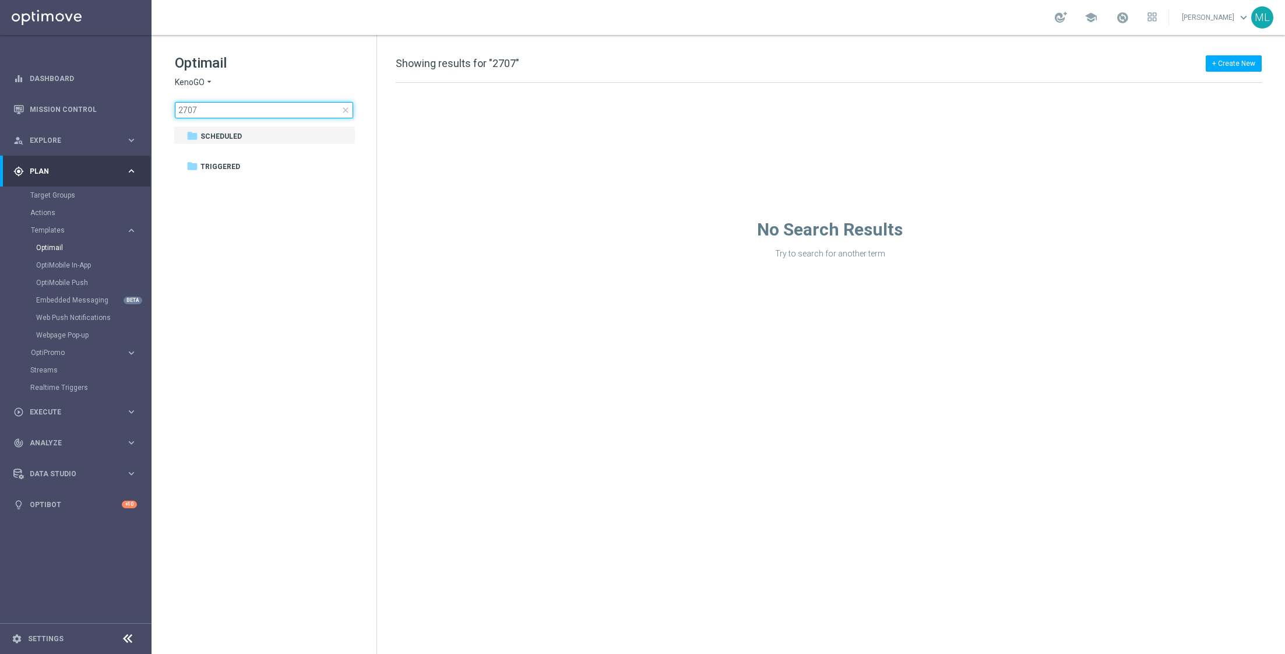
click at [178, 115] on input "2707" at bounding box center [264, 110] width 178 height 16
click at [244, 105] on input "2507272707" at bounding box center [264, 110] width 178 height 16
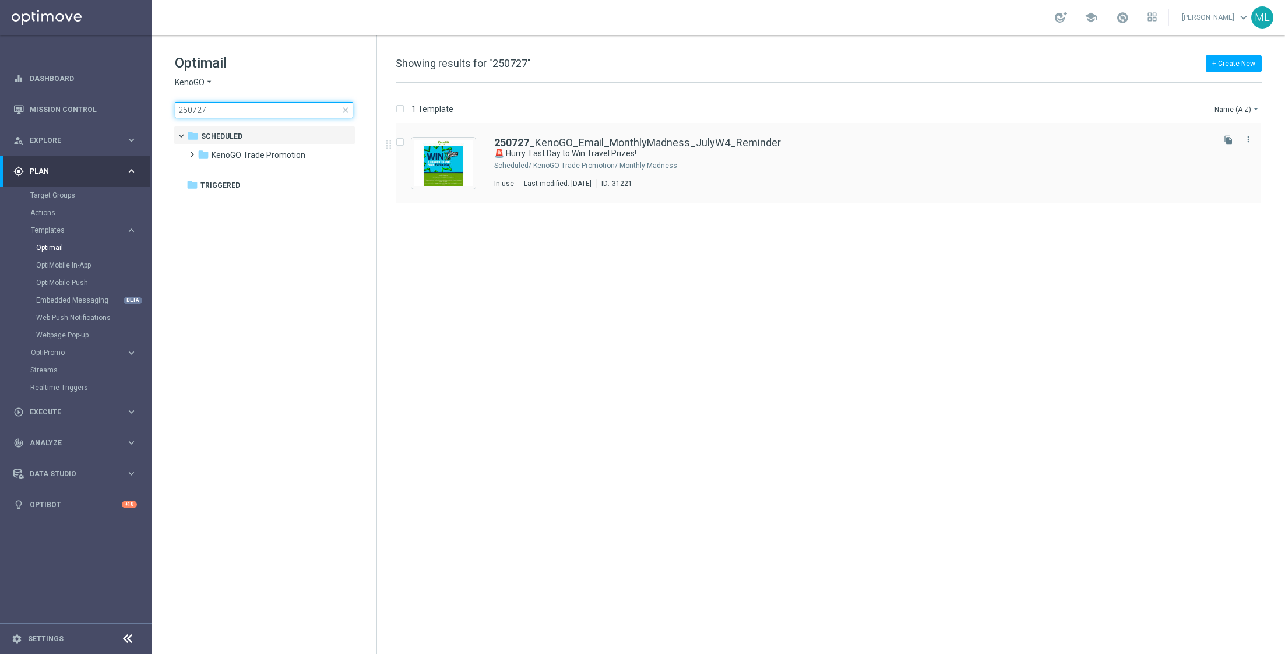
type input "250727"
click at [692, 166] on div "KenoGO Trade Promotion/ Monthly Madness" at bounding box center [872, 165] width 678 height 9
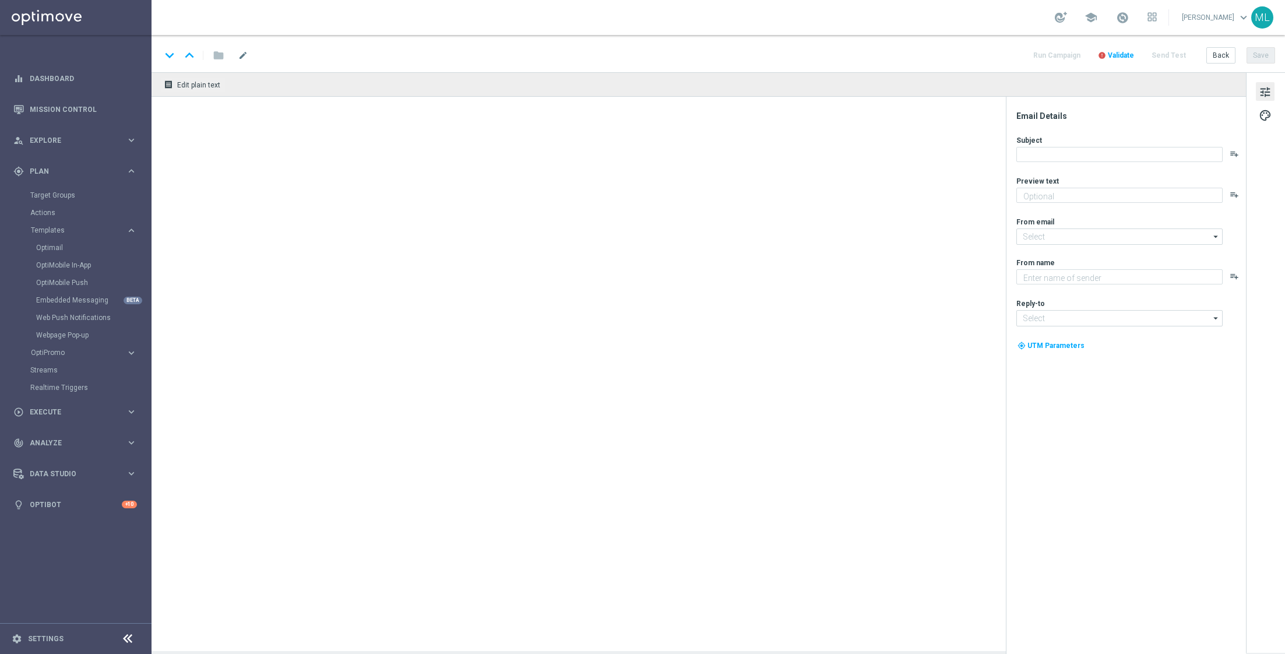
type textarea "Enter now - time's running out!"
type input "[EMAIL_ADDRESS][DOMAIN_NAME]"
type textarea "KenoGO"
type input "[EMAIL_ADDRESS][DOMAIN_NAME]"
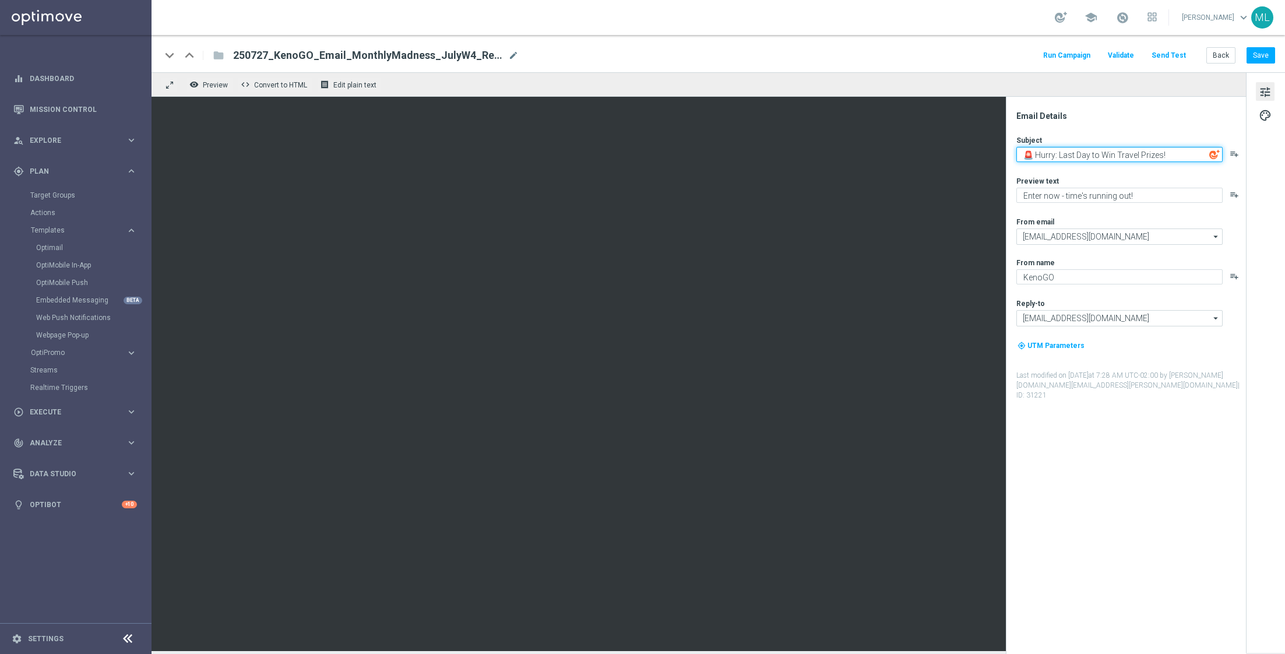
click at [1050, 152] on textarea "🚨 Hurry: Last Day to Win Travel Prizes!" at bounding box center [1119, 154] width 206 height 15
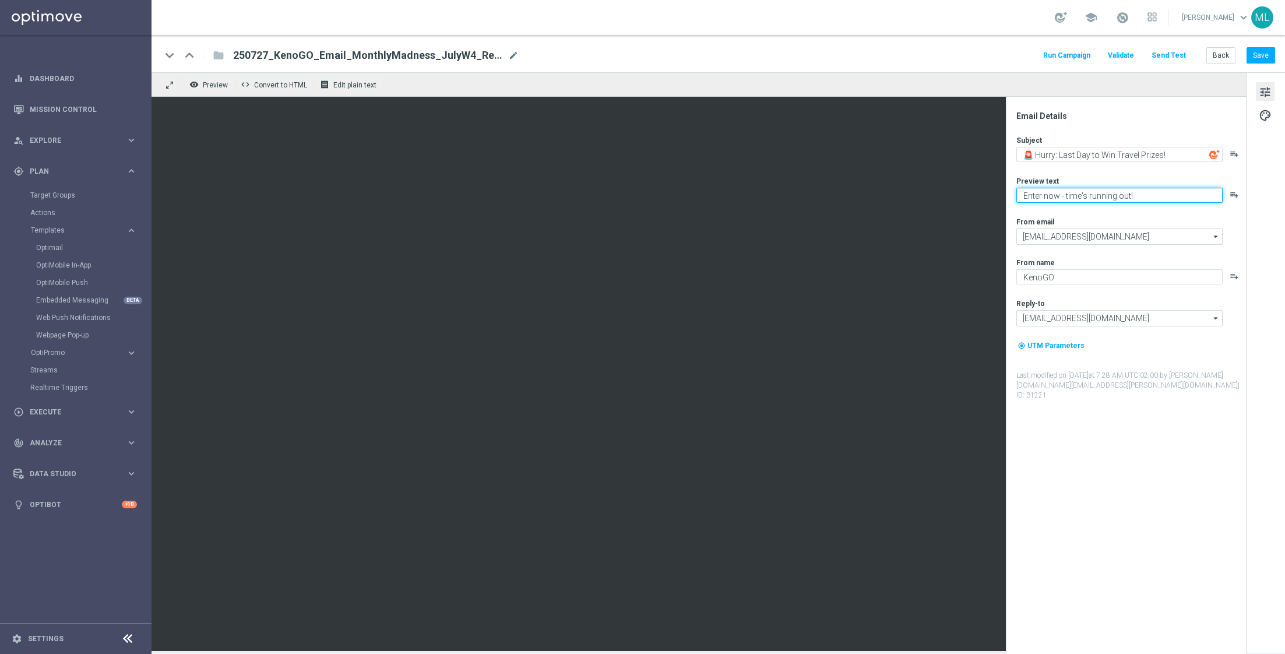
click at [1053, 193] on textarea "Enter now - time's running out!" at bounding box center [1119, 195] width 206 height 15
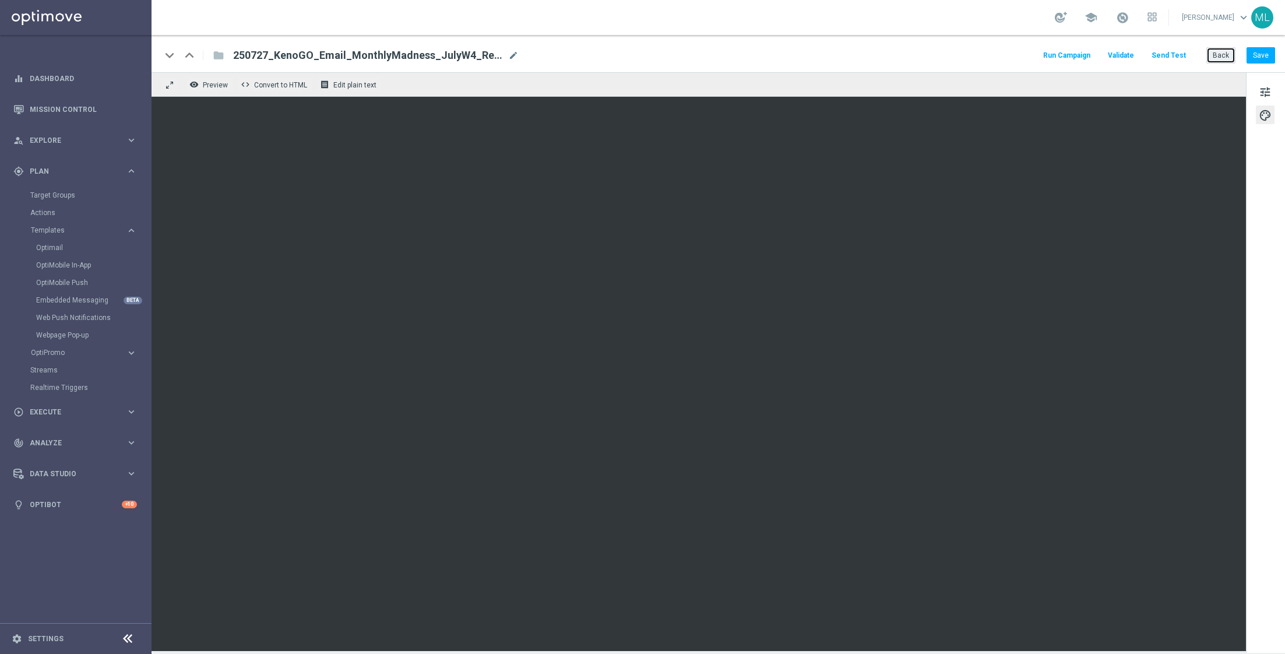
click at [1219, 58] on button "Back" at bounding box center [1220, 55] width 29 height 16
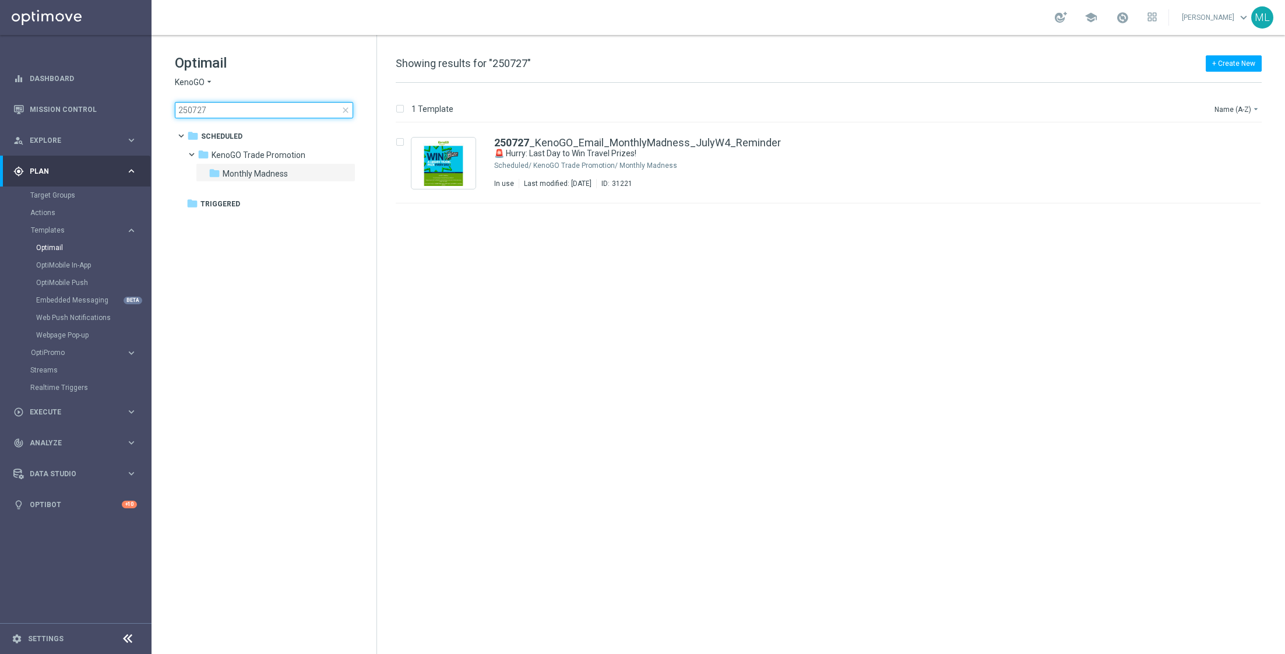
drag, startPoint x: 232, startPoint y: 105, endPoint x: 193, endPoint y: 107, distance: 38.5
click at [193, 107] on input "250727" at bounding box center [264, 110] width 178 height 16
type input "250831"
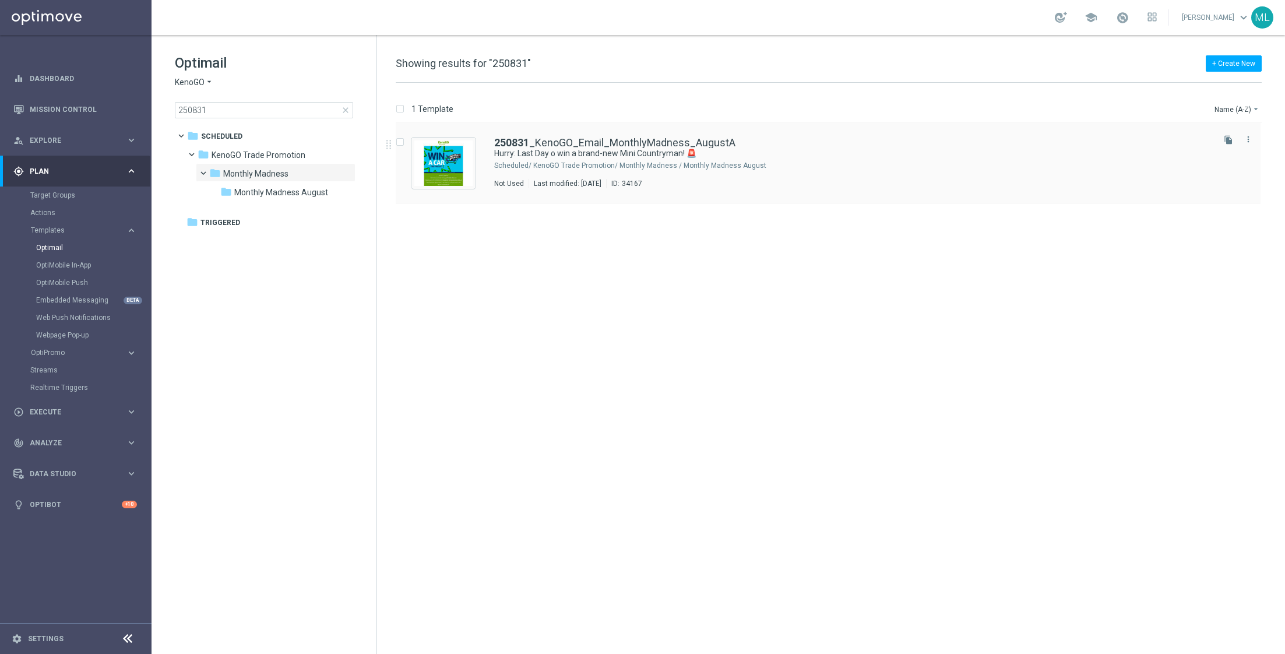
click at [684, 163] on div "KenoGO Trade Promotion/ Monthly Madness / Monthly Madness August" at bounding box center [872, 165] width 678 height 9
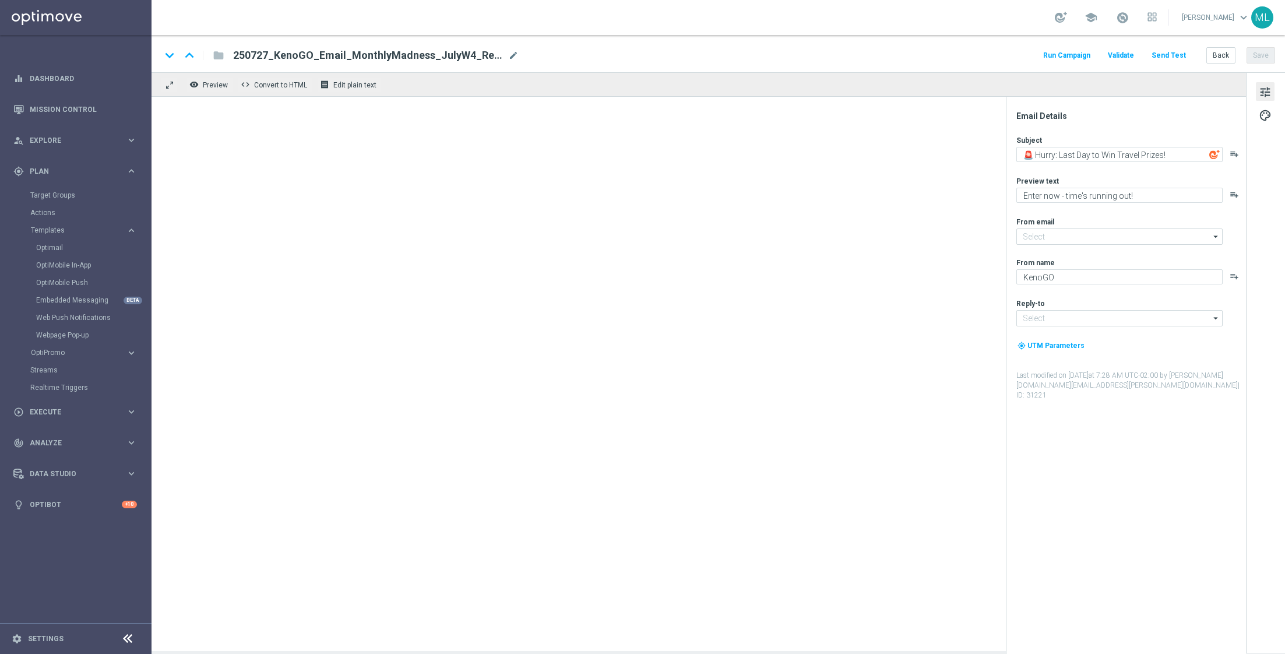
type input "[EMAIL_ADDRESS][DOMAIN_NAME]"
type textarea "Hurry: Last Day o win a brand-new Mini Countryman! 🚨"
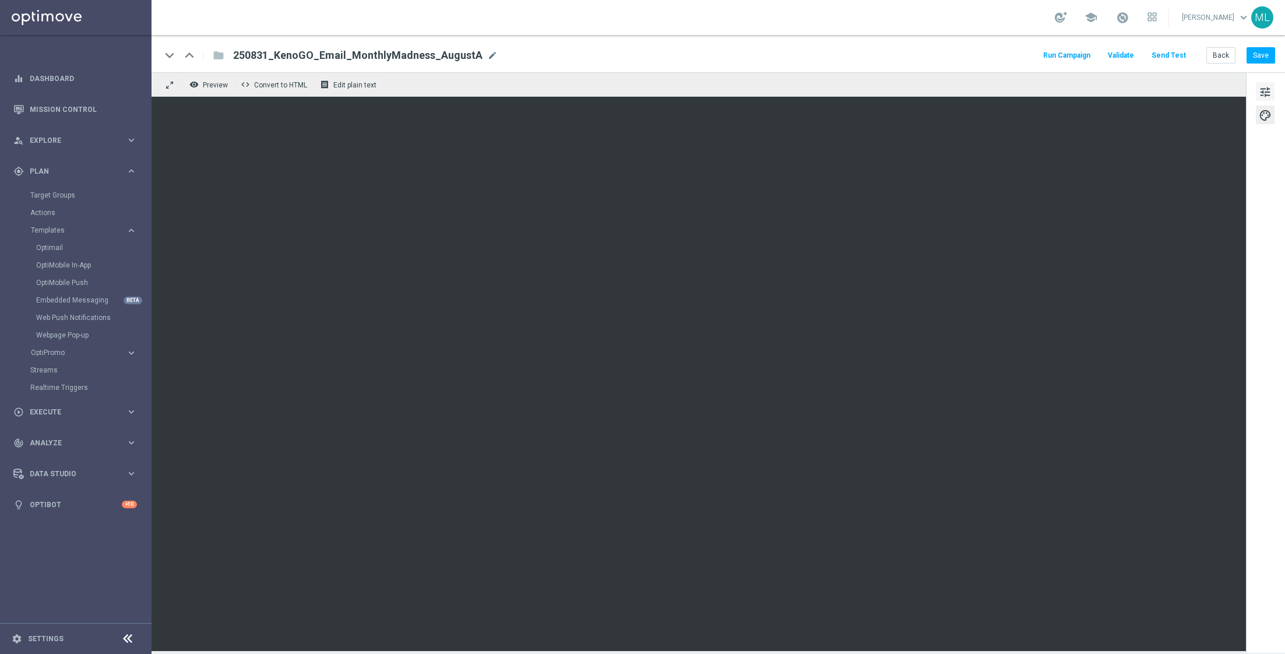
click at [1265, 91] on span "tune" at bounding box center [1265, 92] width 13 height 15
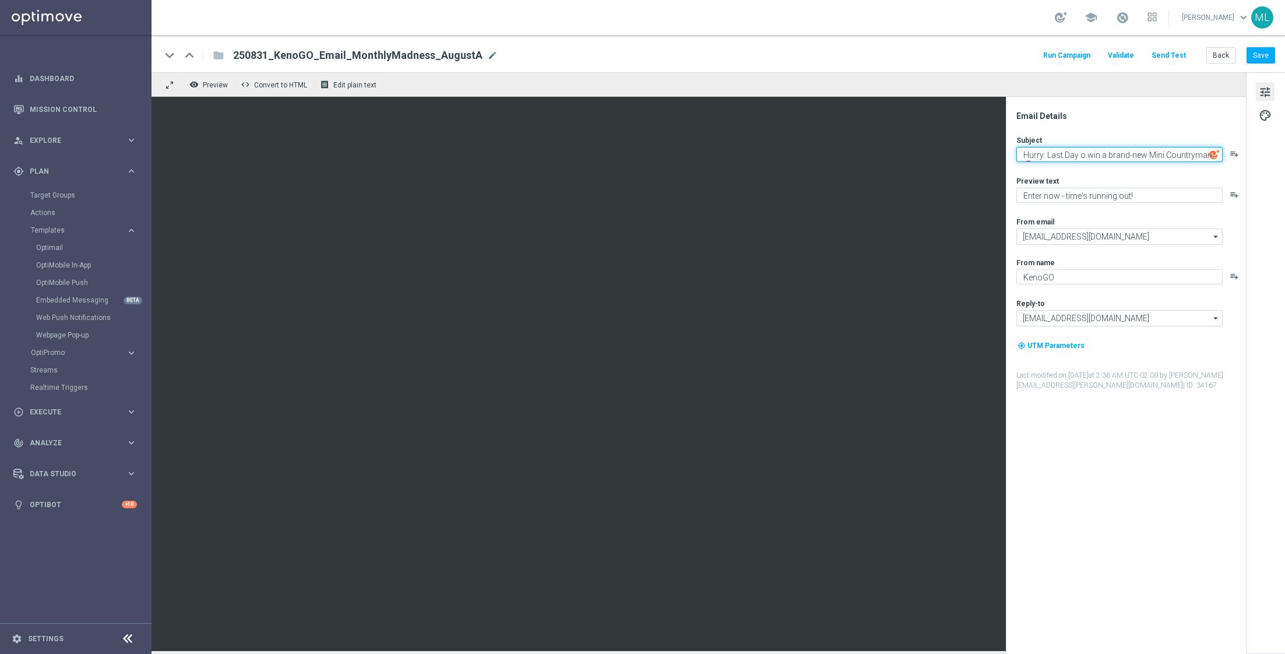
click at [1074, 154] on textarea "Hurry: Last Day o win a brand-new Mini Countryman! 🚨" at bounding box center [1119, 154] width 206 height 15
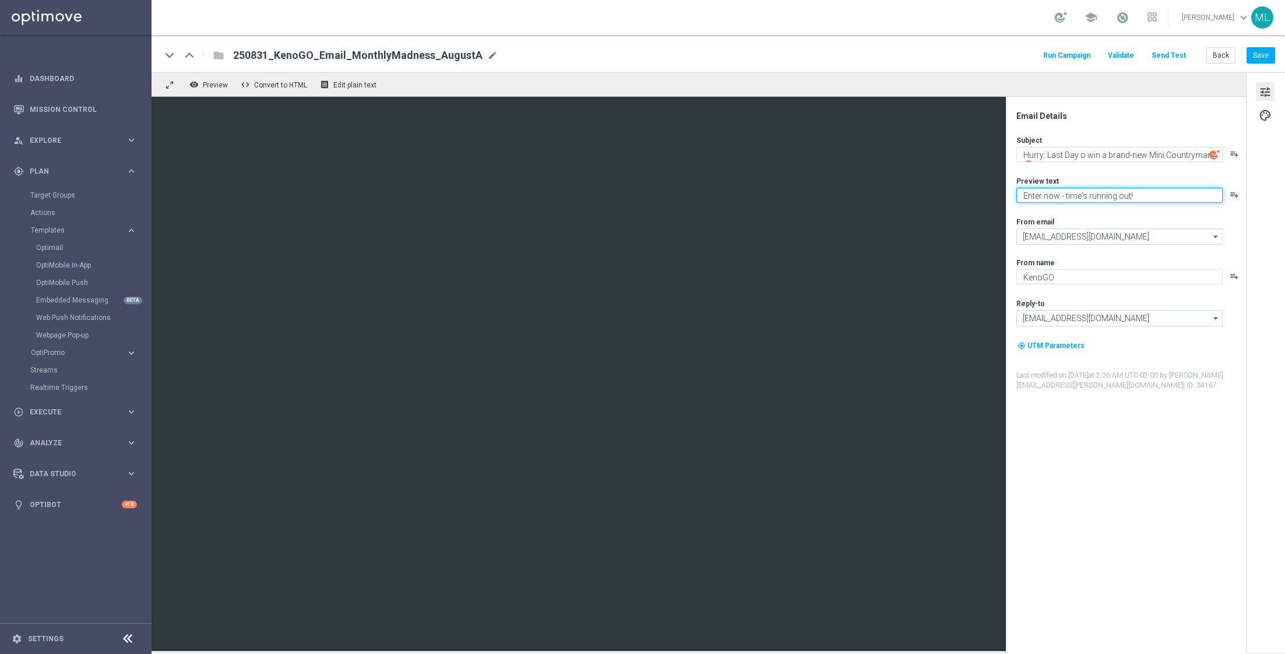
click at [1046, 194] on textarea "Enter now - time's running out!" at bounding box center [1119, 195] width 206 height 15
click at [1255, 58] on button "Save" at bounding box center [1261, 55] width 29 height 16
